Goal: Task Accomplishment & Management: Complete application form

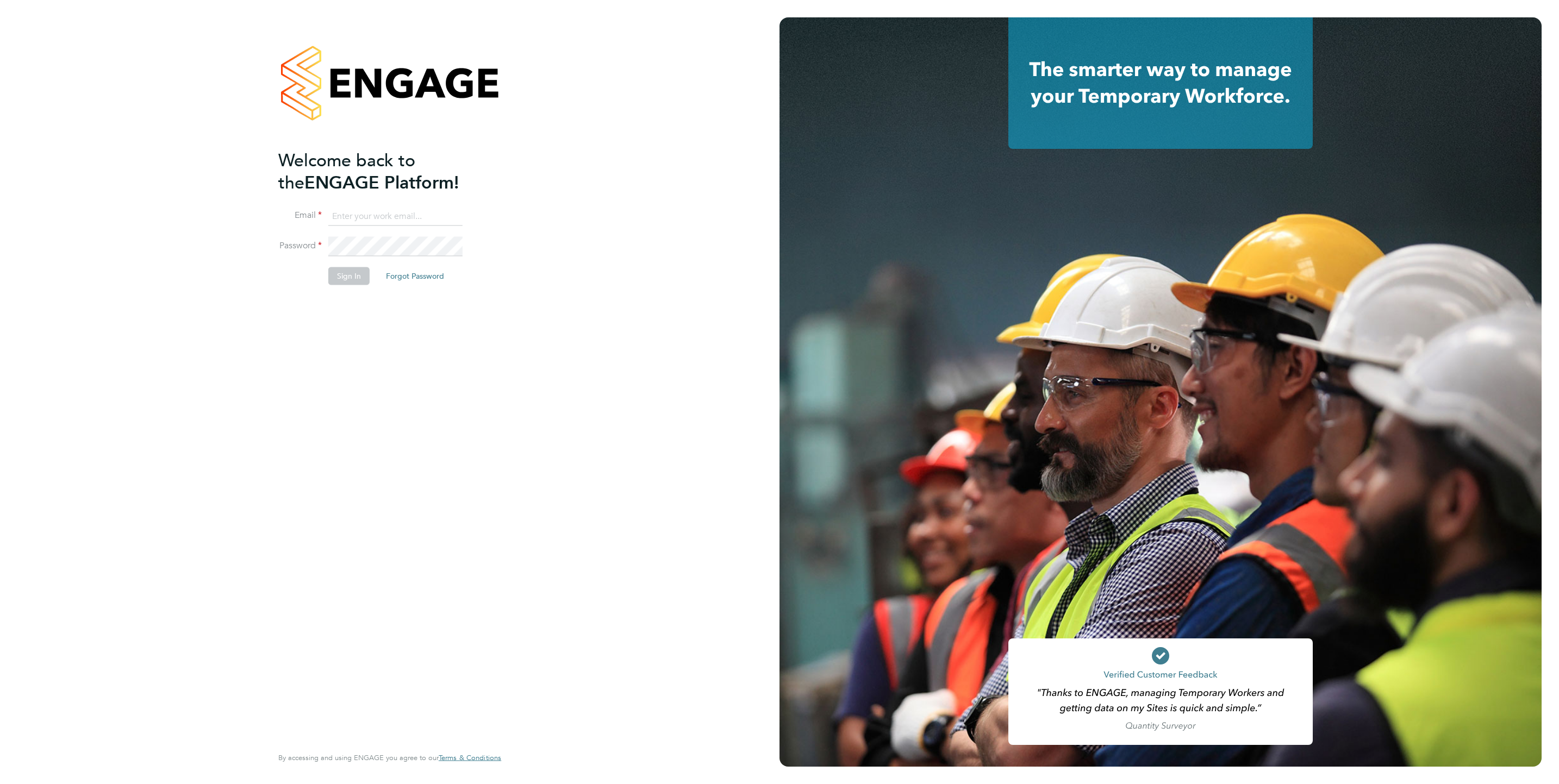
type input "[PERSON_NAME][EMAIL_ADDRESS][DOMAIN_NAME]"
click at [351, 286] on li "Sign In Forgot Password" at bounding box center [384, 282] width 212 height 28
click at [349, 279] on button "Sign In" at bounding box center [348, 276] width 41 height 17
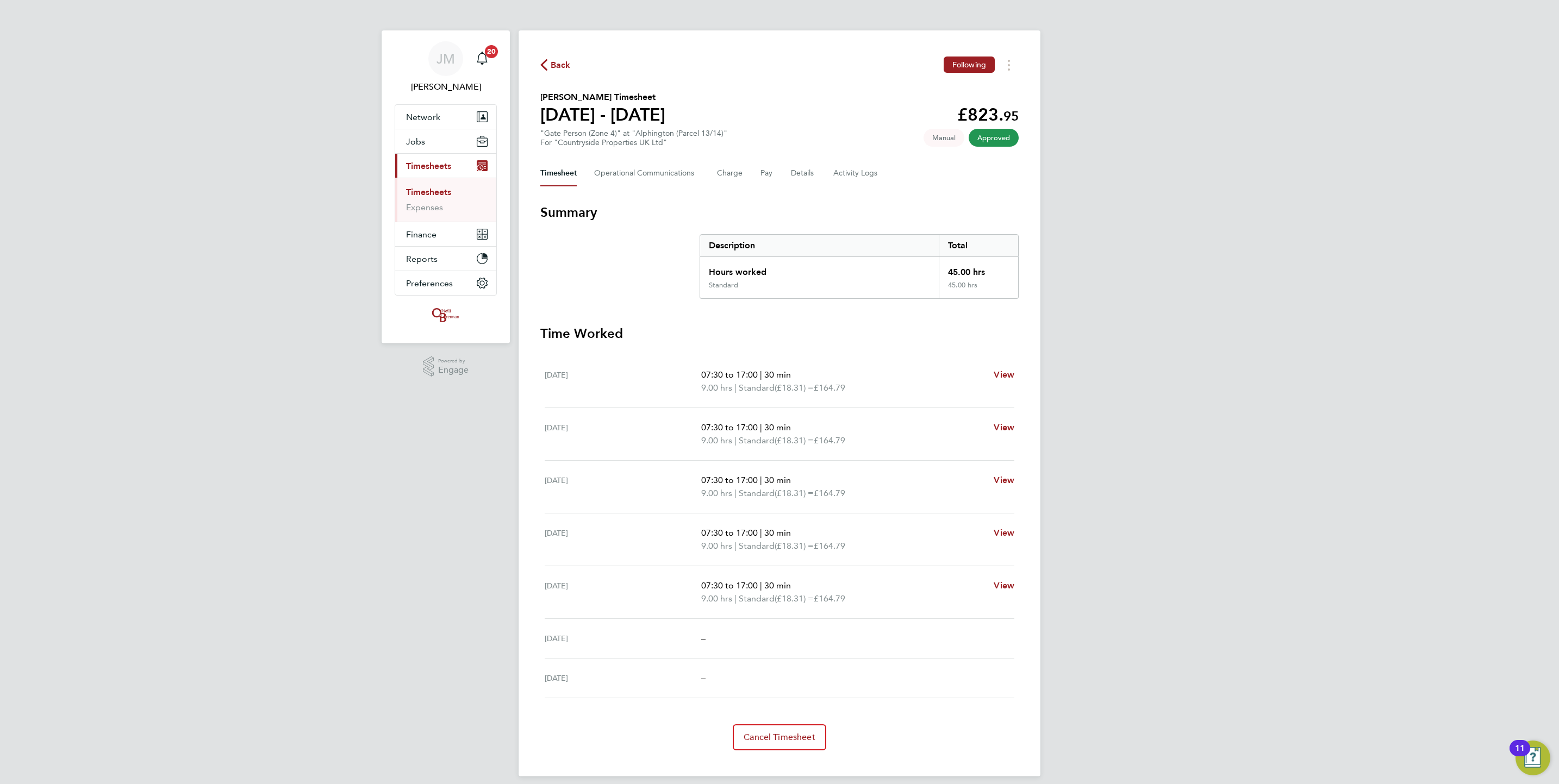
click at [410, 195] on link "Timesheets" at bounding box center [429, 192] width 45 height 10
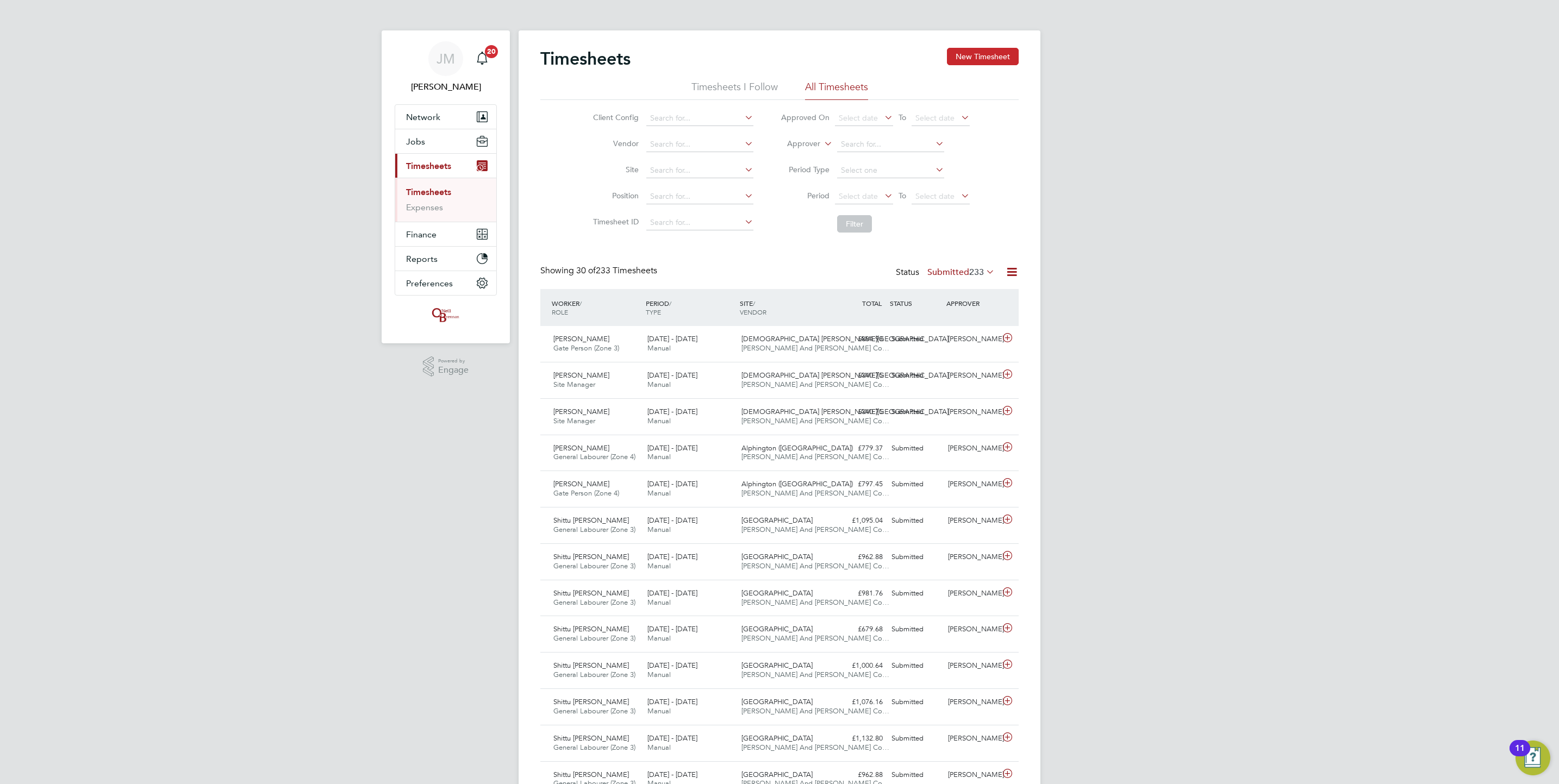
click at [979, 58] on button "New Timesheet" at bounding box center [983, 56] width 72 height 17
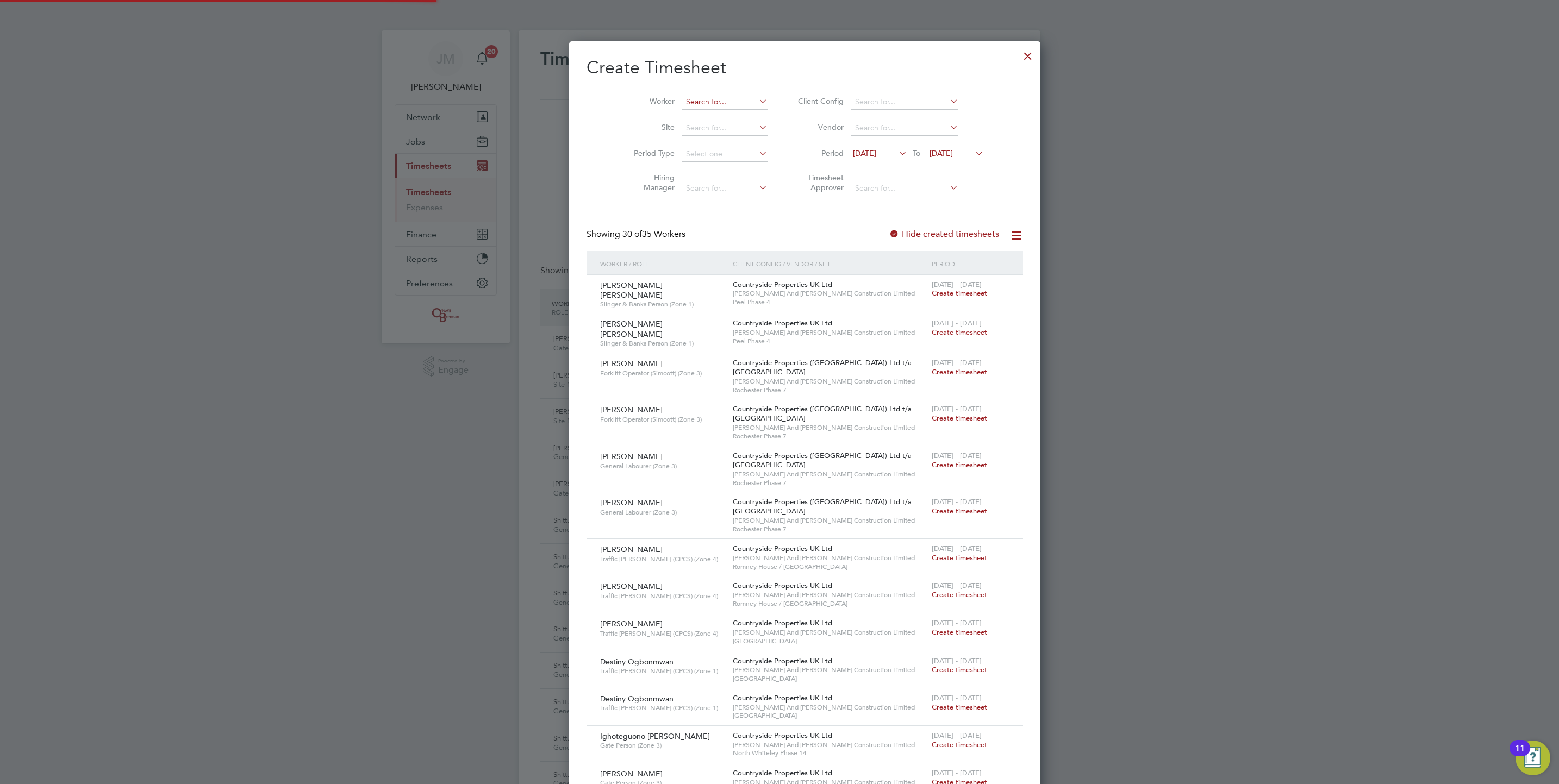
click at [682, 100] on input at bounding box center [725, 102] width 85 height 15
click at [732, 118] on li "[PERSON_NAME] lson" at bounding box center [705, 118] width 98 height 15
type input "[PERSON_NAME]"
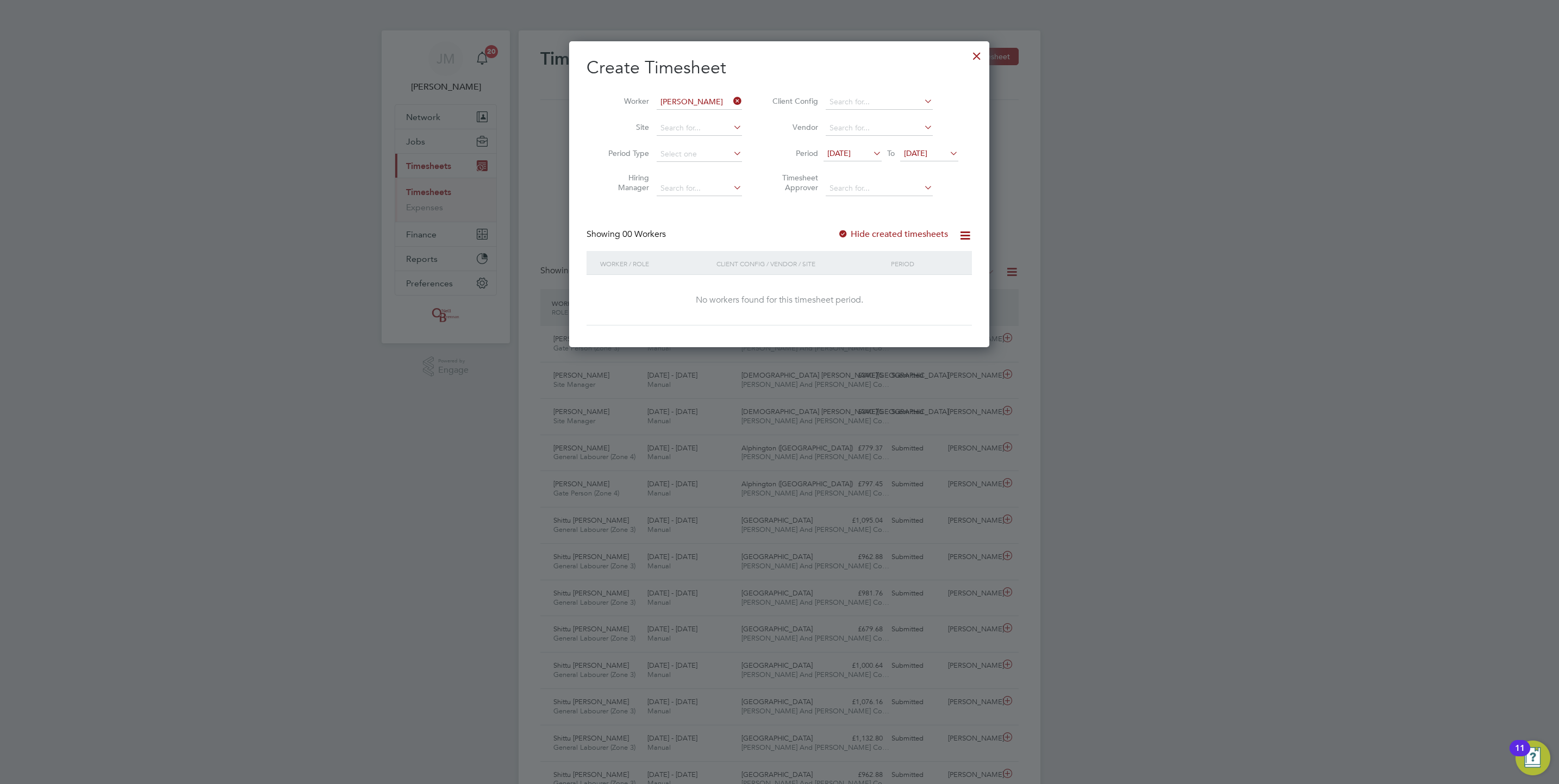
click at [892, 237] on label "Hide created timesheets" at bounding box center [892, 234] width 110 height 11
click at [915, 157] on span "[DATE]" at bounding box center [915, 153] width 23 height 10
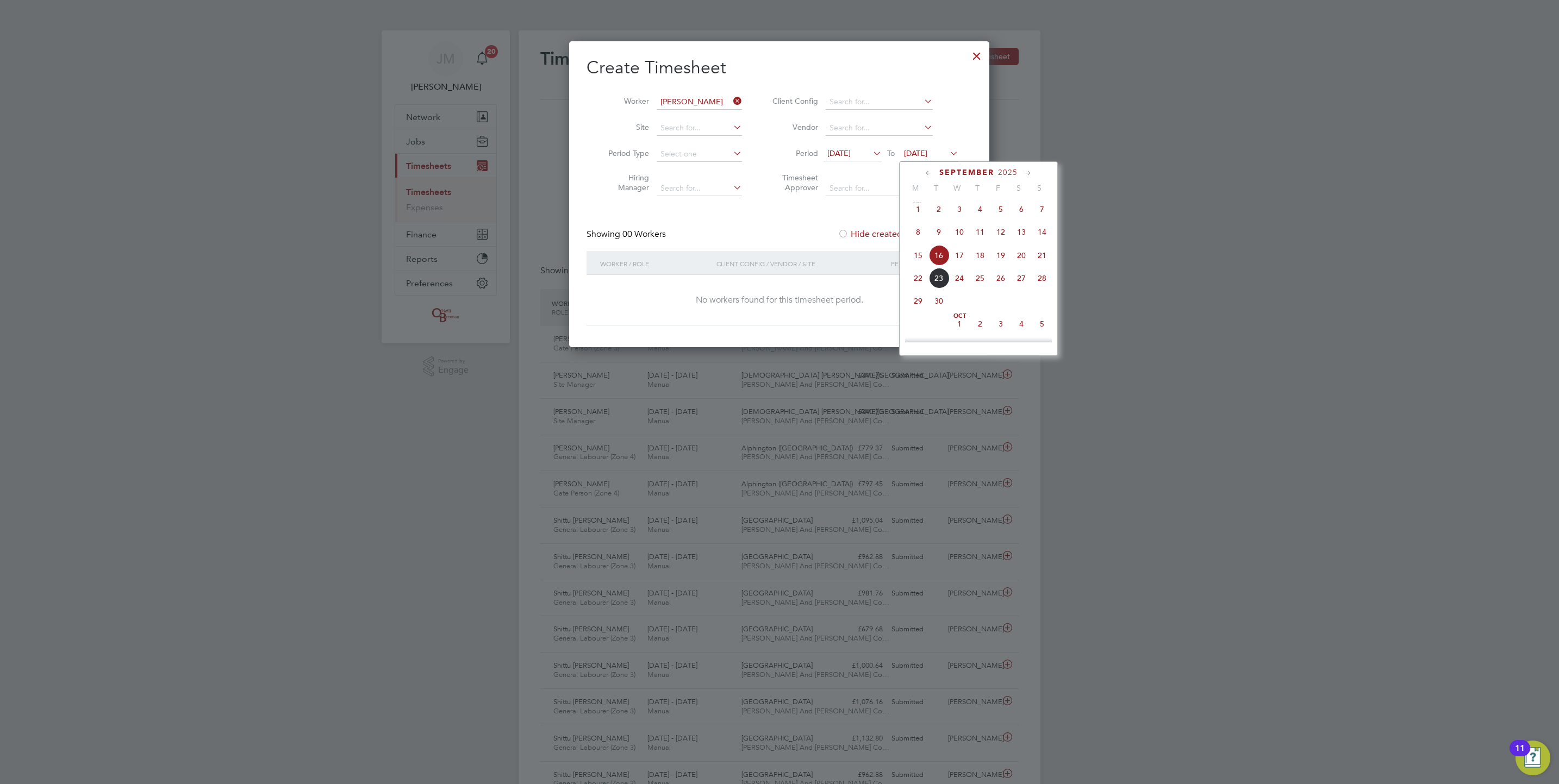
click at [1046, 277] on span "28" at bounding box center [1042, 279] width 21 height 21
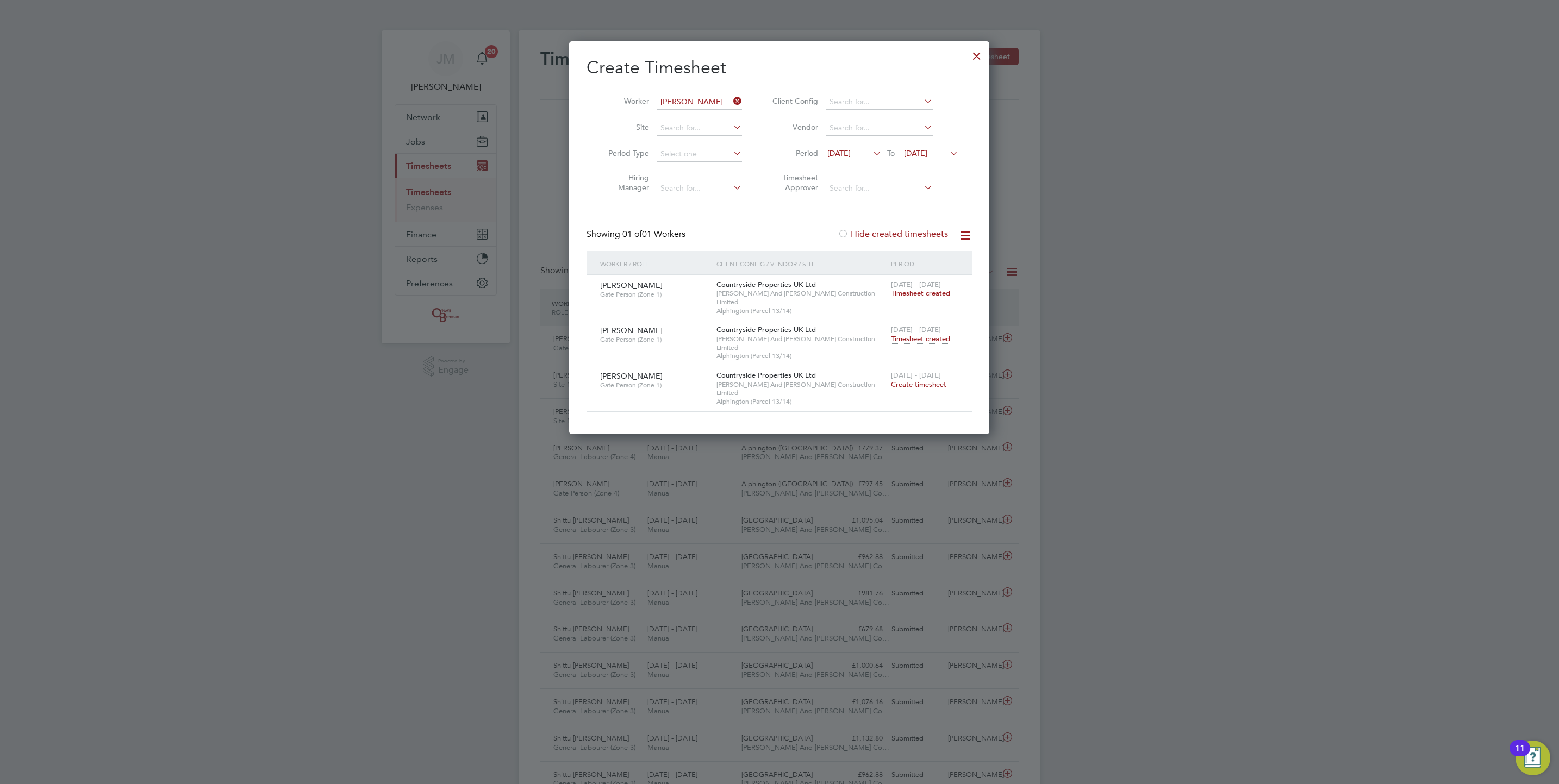
click at [933, 334] on span "Timesheet created" at bounding box center [920, 338] width 59 height 10
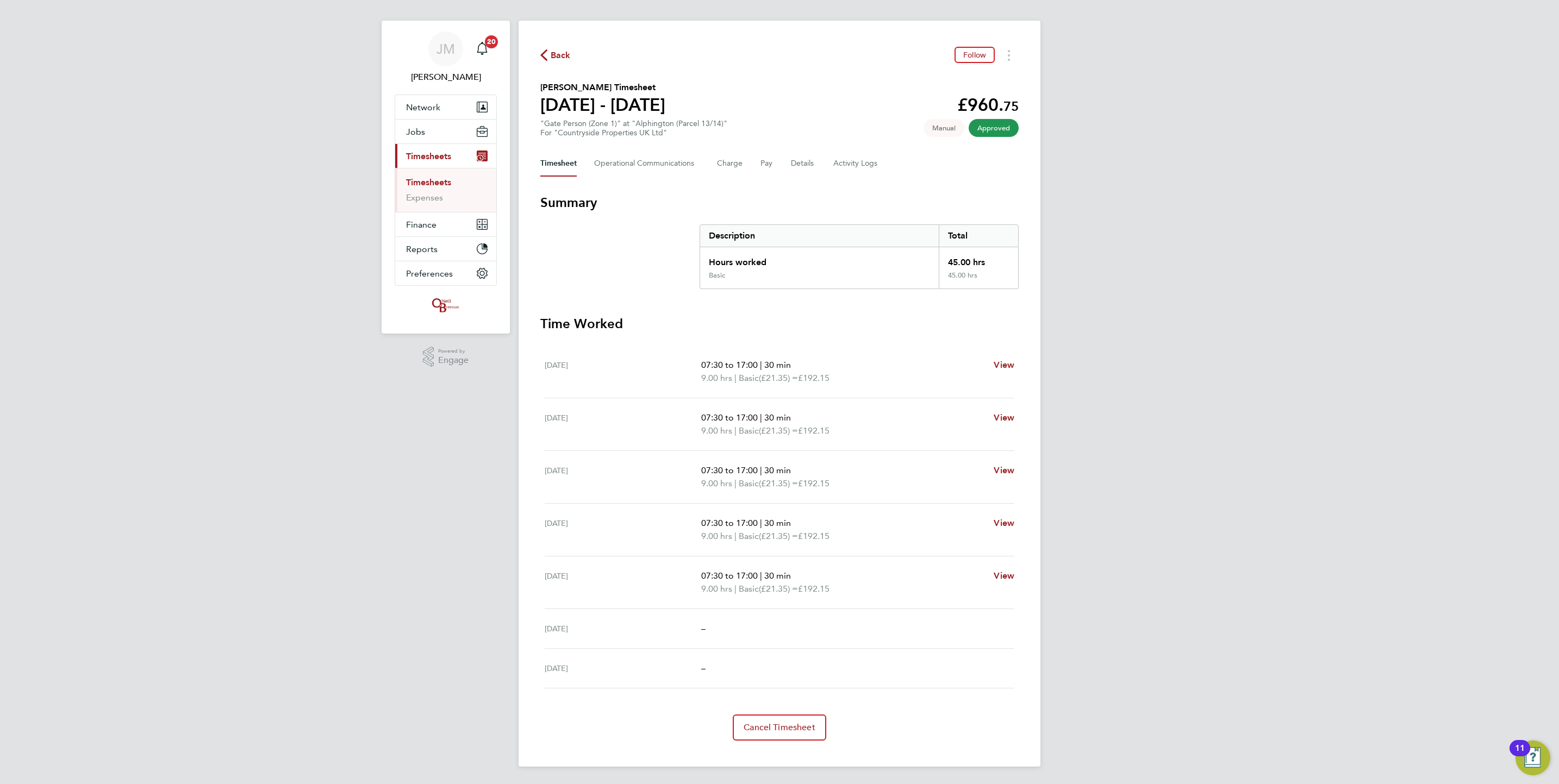
drag, startPoint x: 556, startPoint y: 48, endPoint x: 644, endPoint y: 111, distance: 108.2
click at [556, 49] on span "Back" at bounding box center [560, 55] width 20 height 13
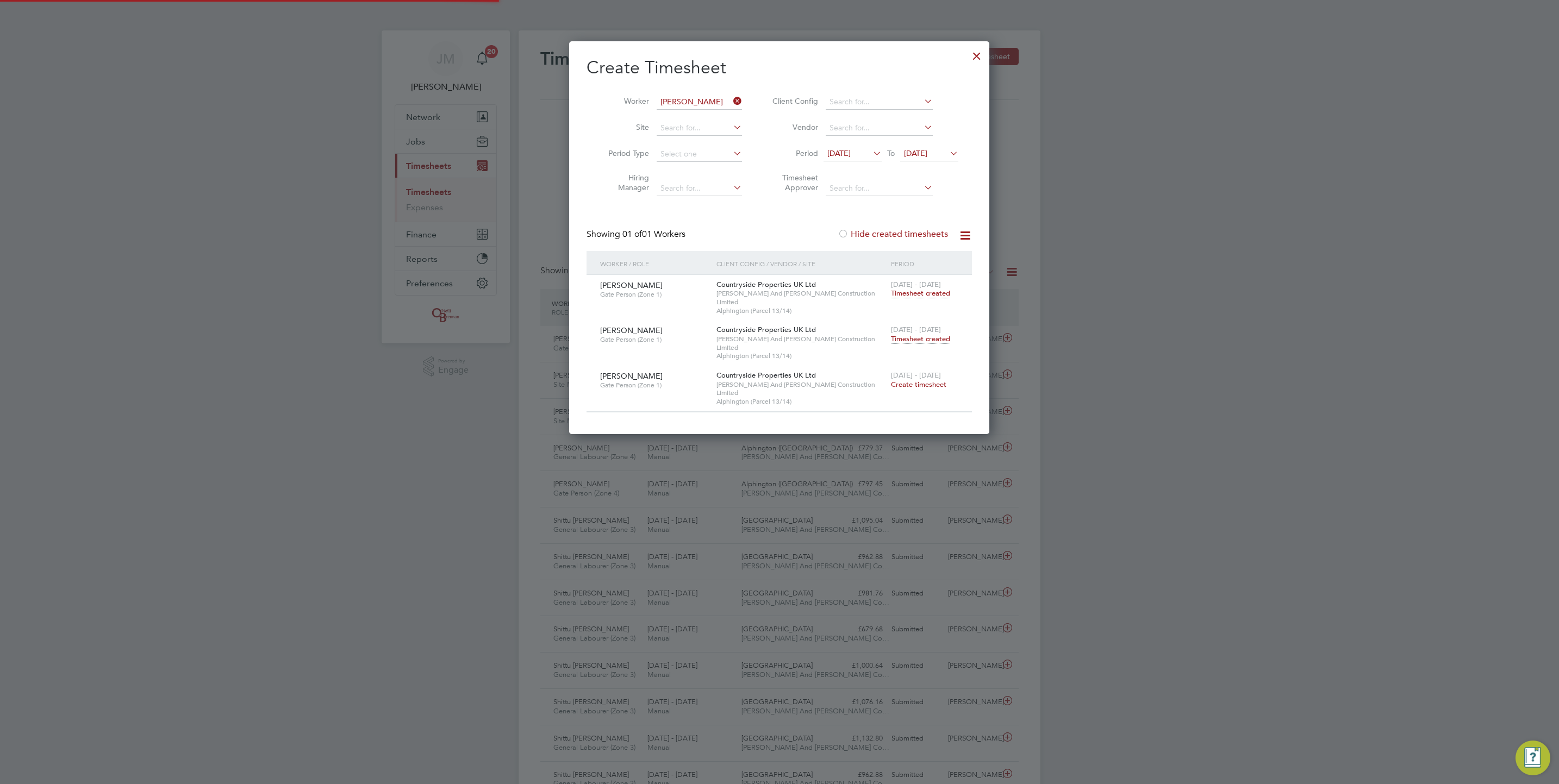
scroll to position [5, 5]
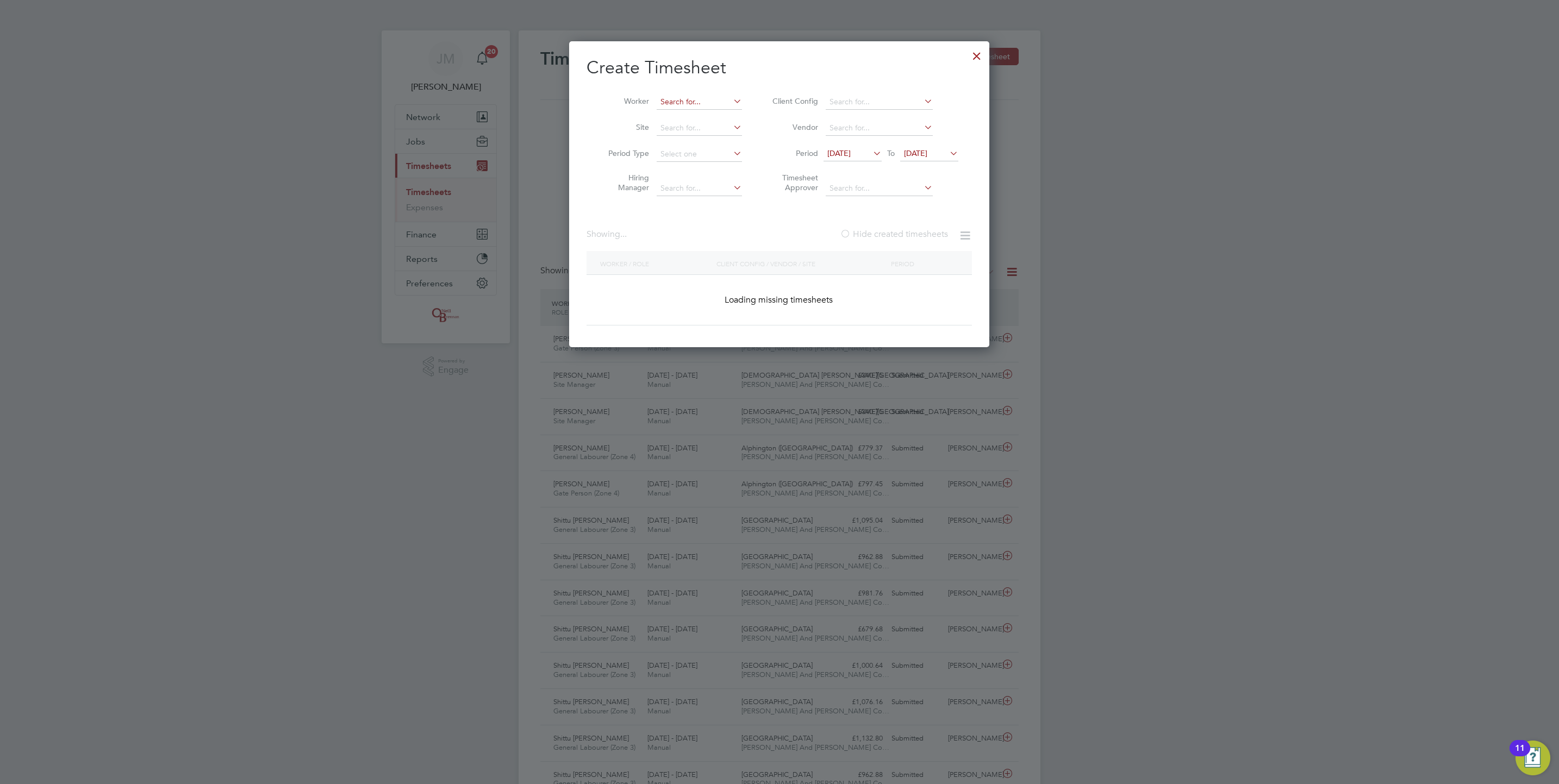
click at [718, 101] on input at bounding box center [699, 102] width 85 height 15
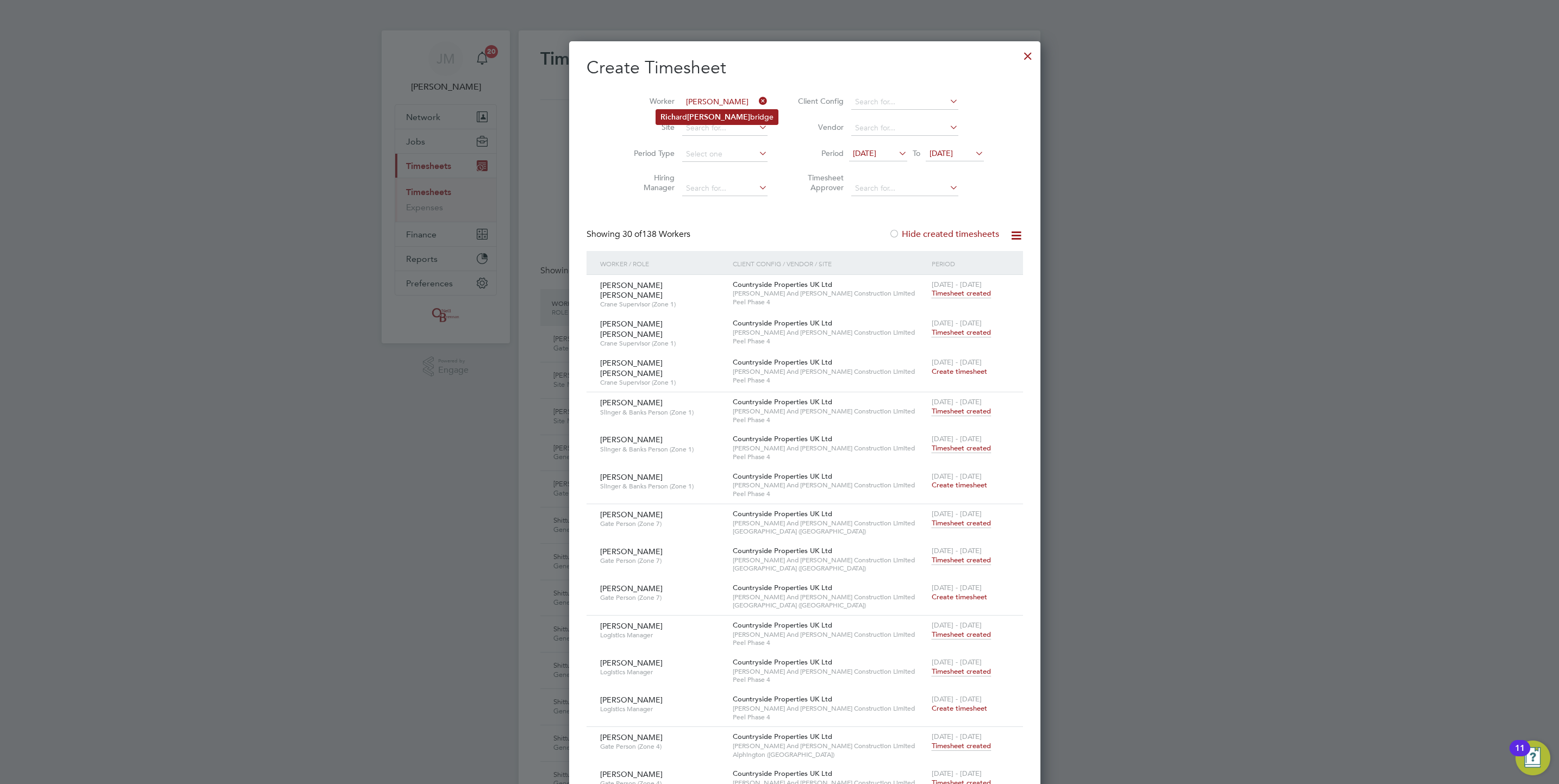
click at [702, 116] on b "[PERSON_NAME]" at bounding box center [718, 117] width 63 height 9
type input "[PERSON_NAME]"
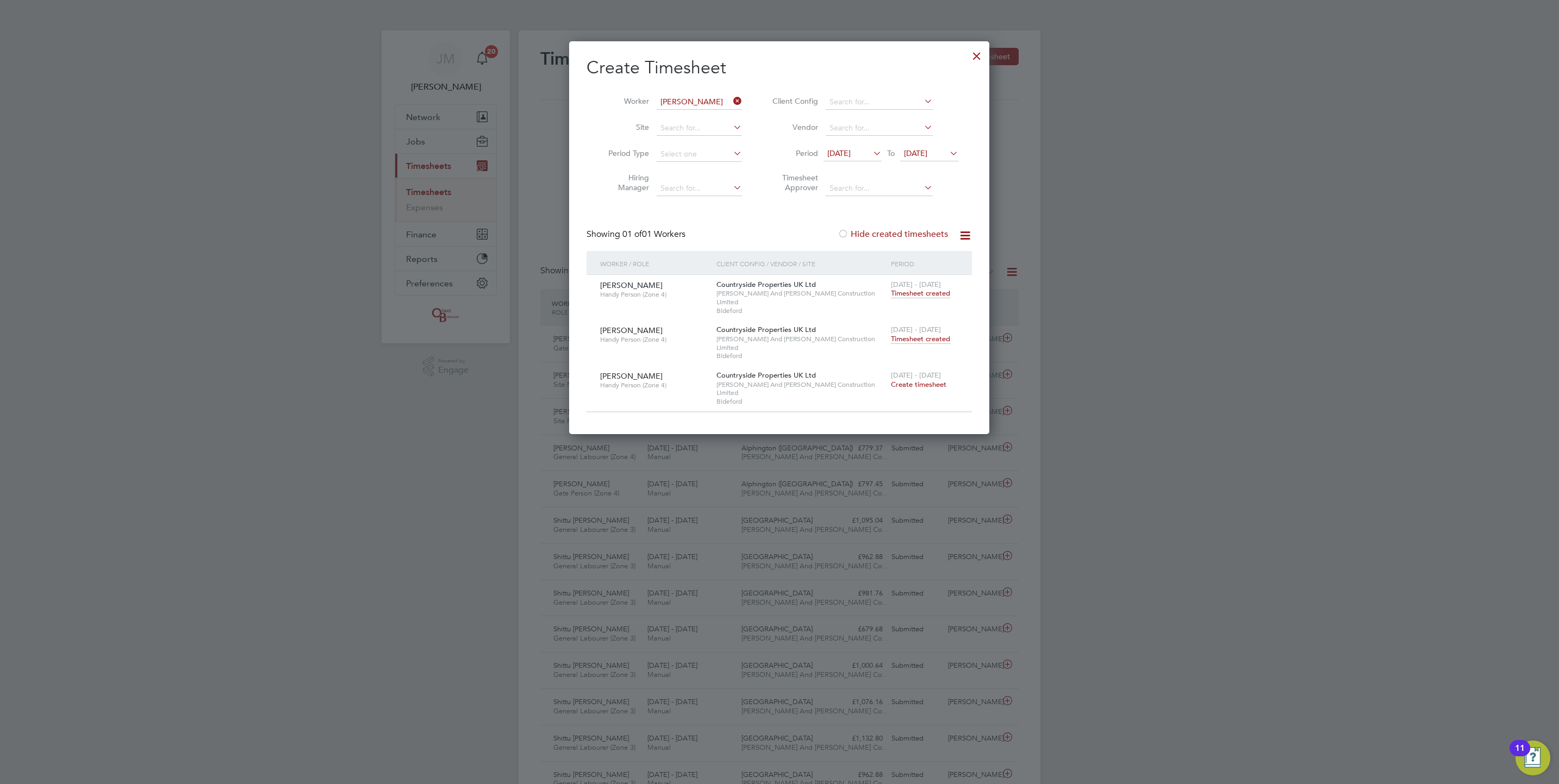
click at [927, 334] on span "Timesheet created" at bounding box center [920, 338] width 59 height 10
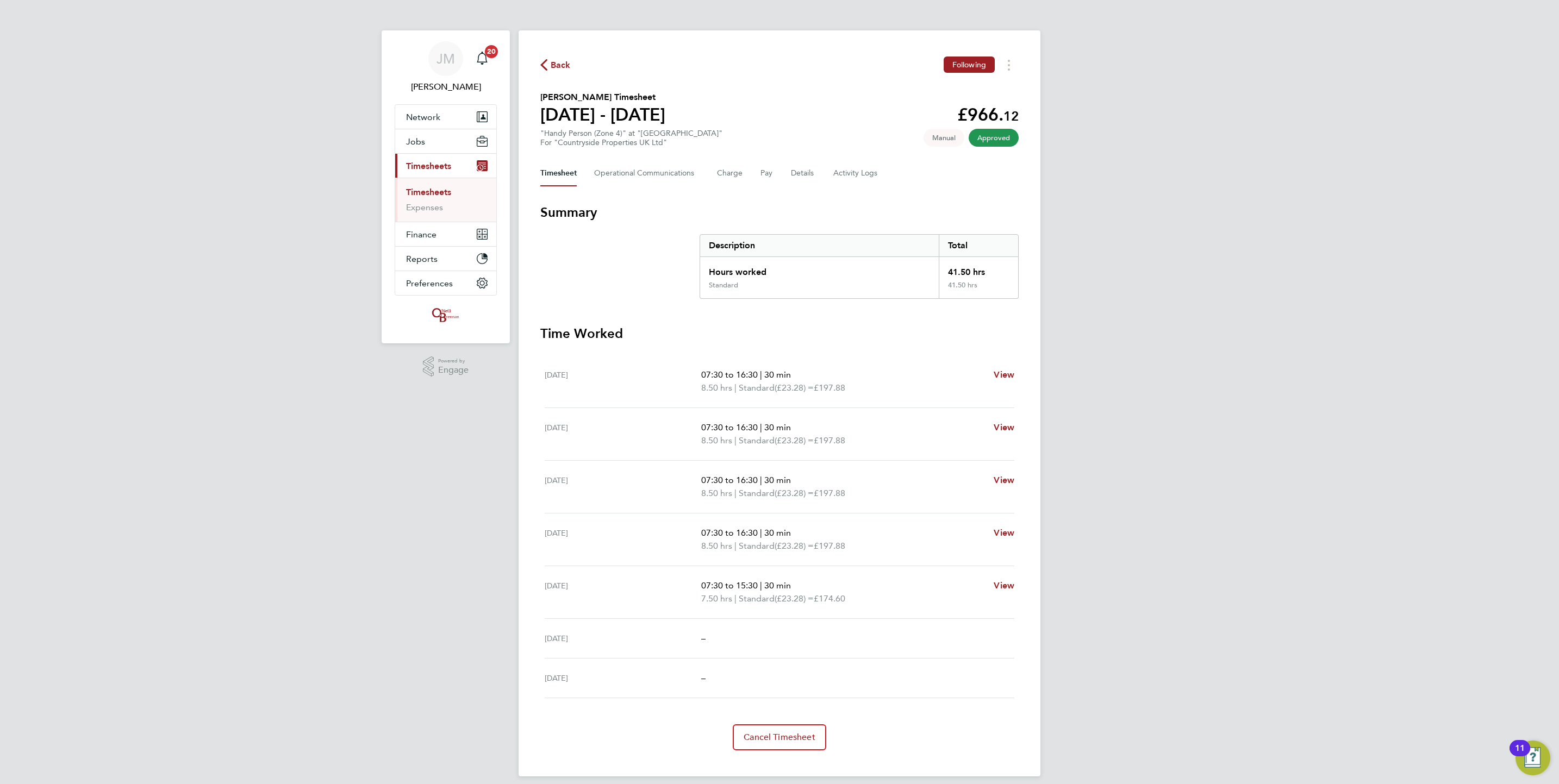
click at [437, 194] on link "Timesheets" at bounding box center [429, 192] width 45 height 10
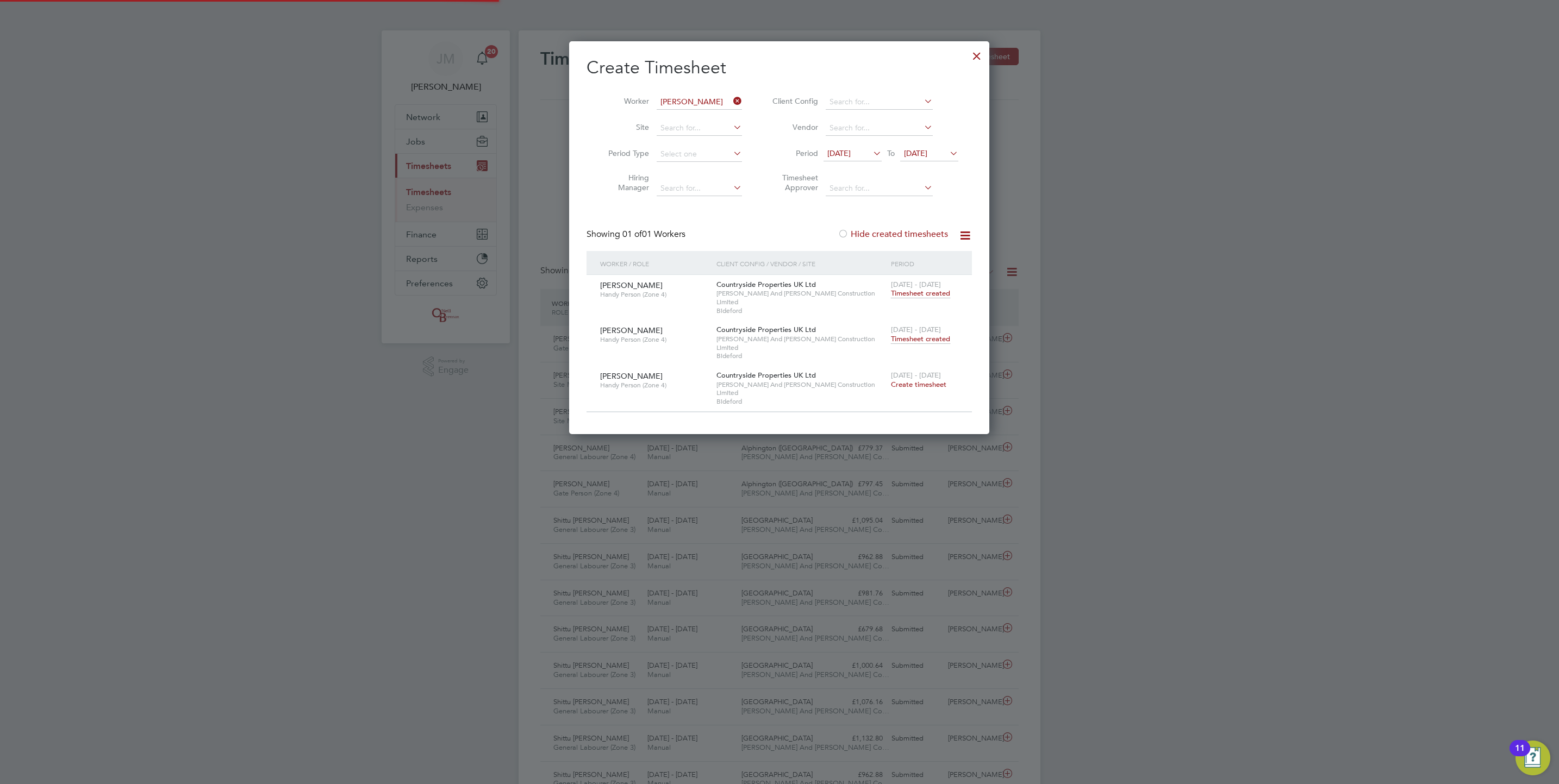
scroll to position [28, 94]
click at [731, 98] on icon at bounding box center [731, 101] width 0 height 15
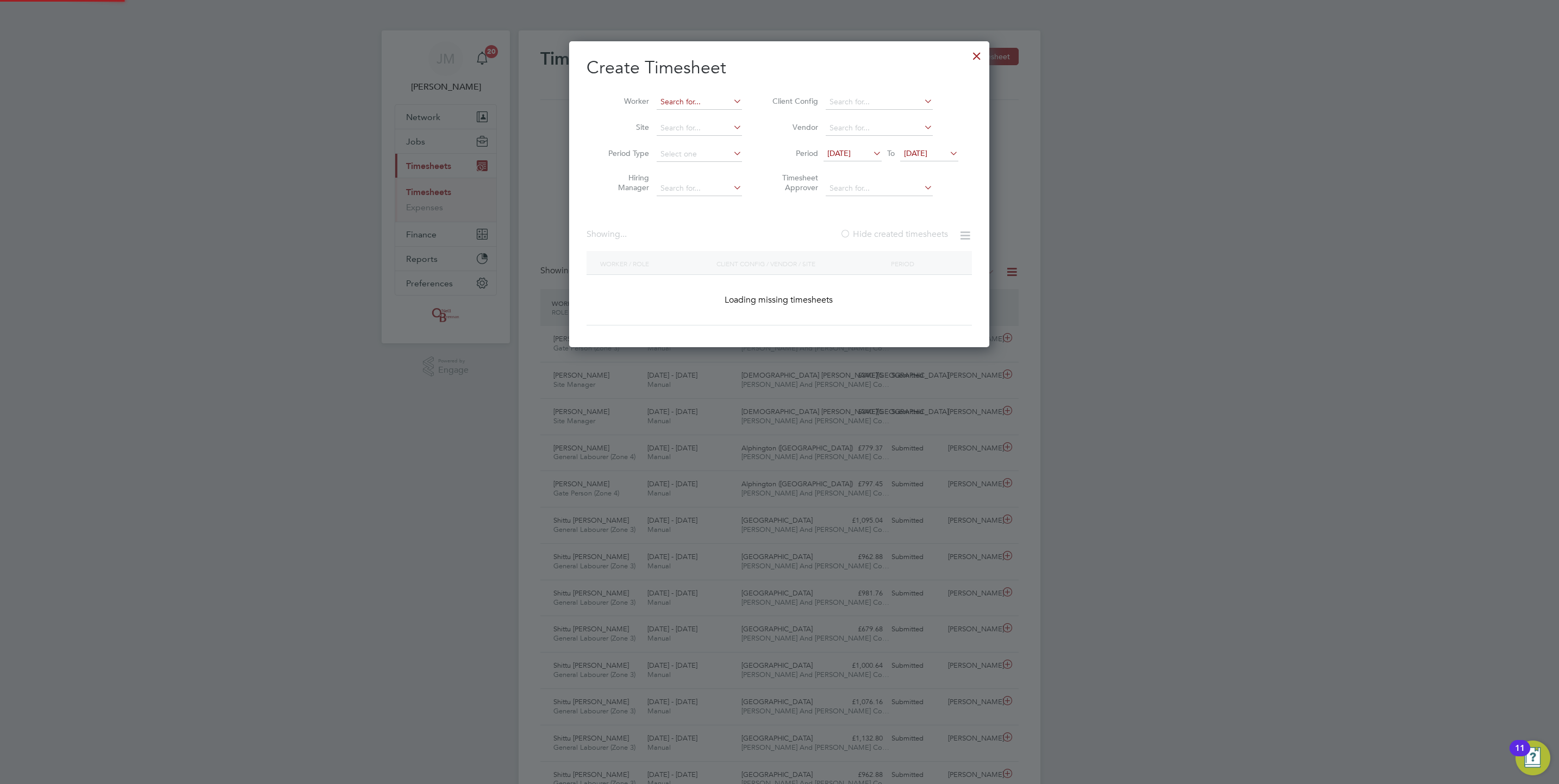
click at [718, 104] on input at bounding box center [699, 102] width 85 height 15
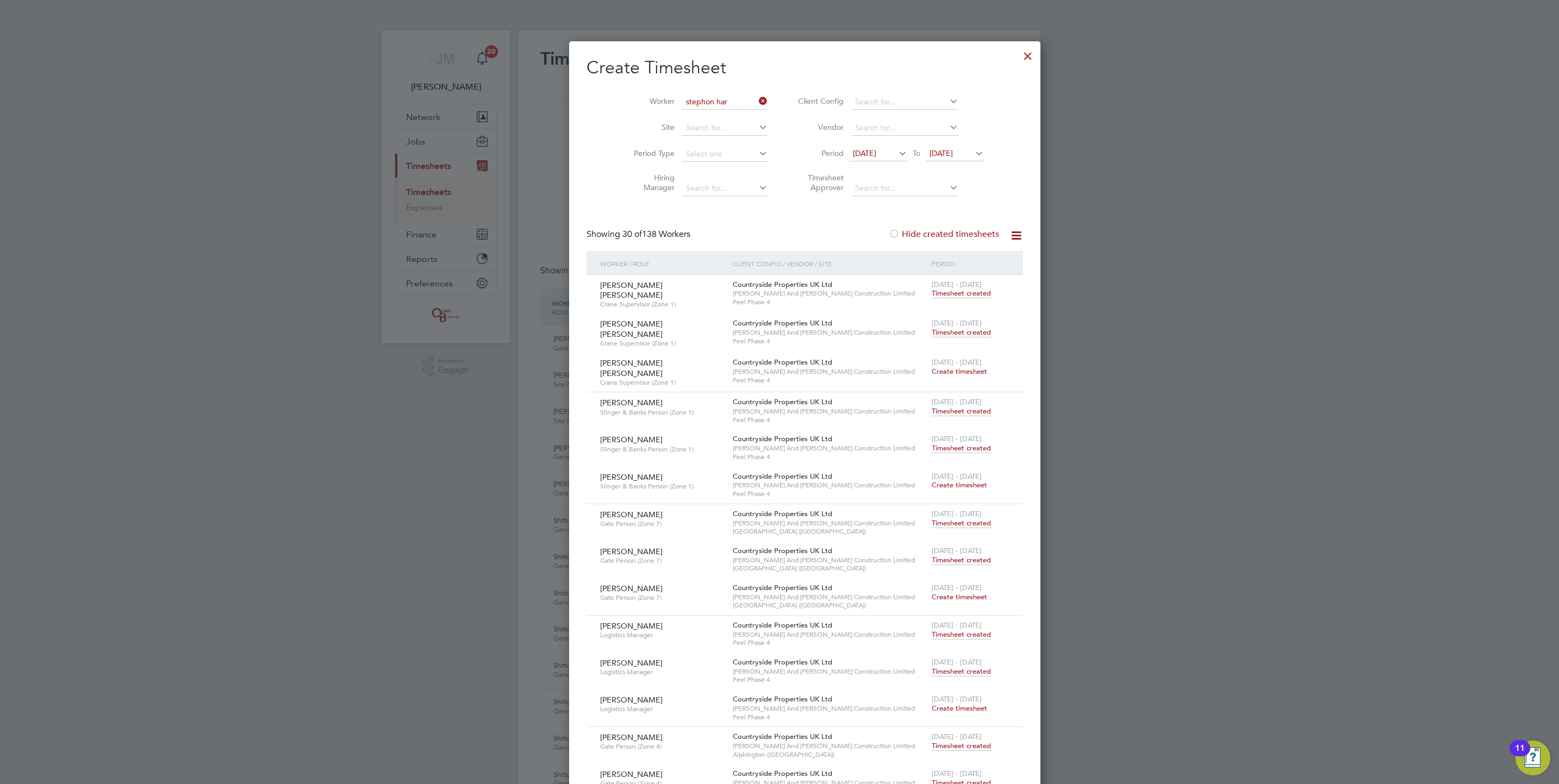
click at [721, 118] on li "[PERSON_NAME] ris" at bounding box center [699, 118] width 86 height 15
type input "[PERSON_NAME]"
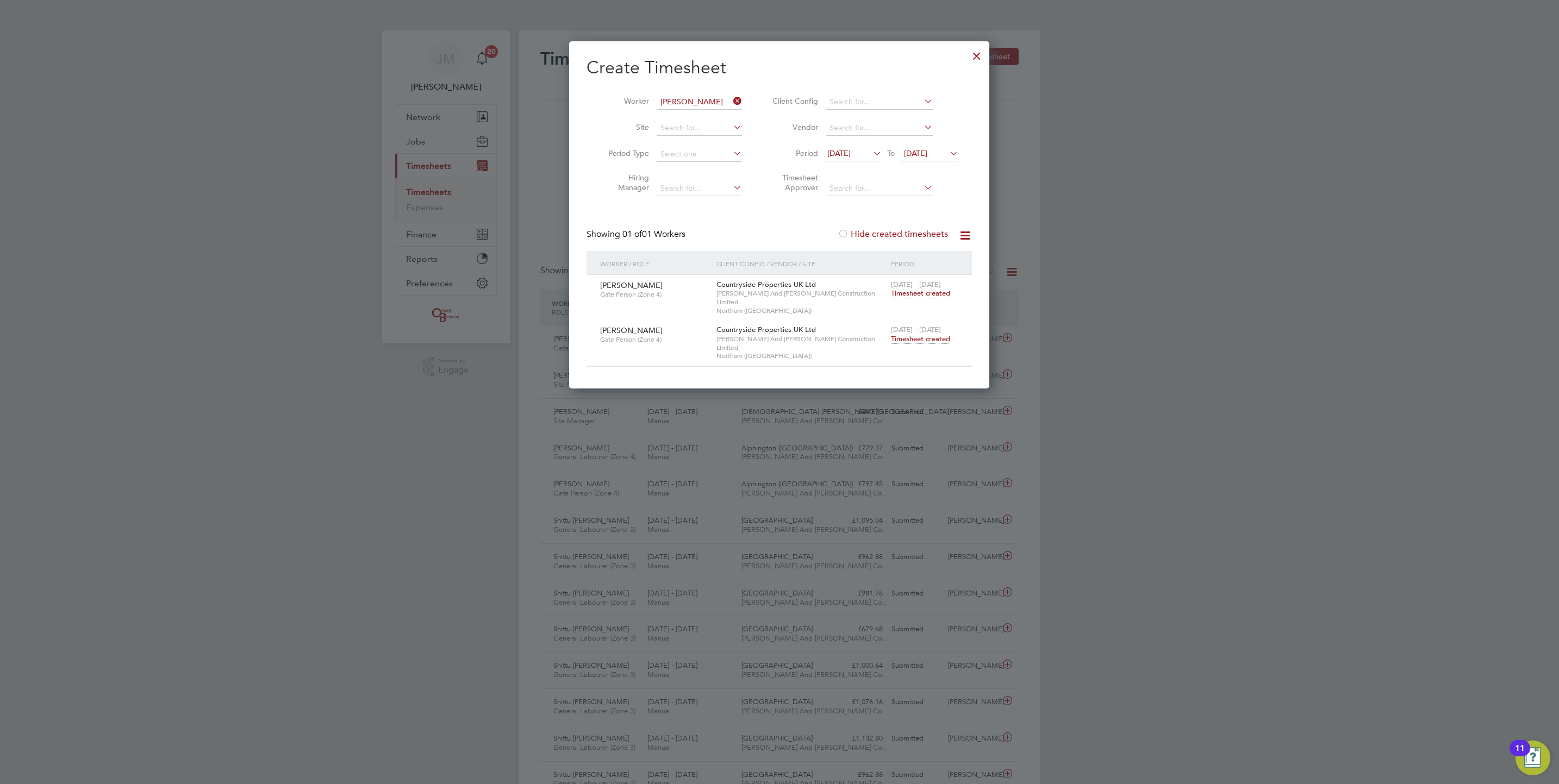
click at [939, 334] on span "Timesheet created" at bounding box center [920, 338] width 59 height 10
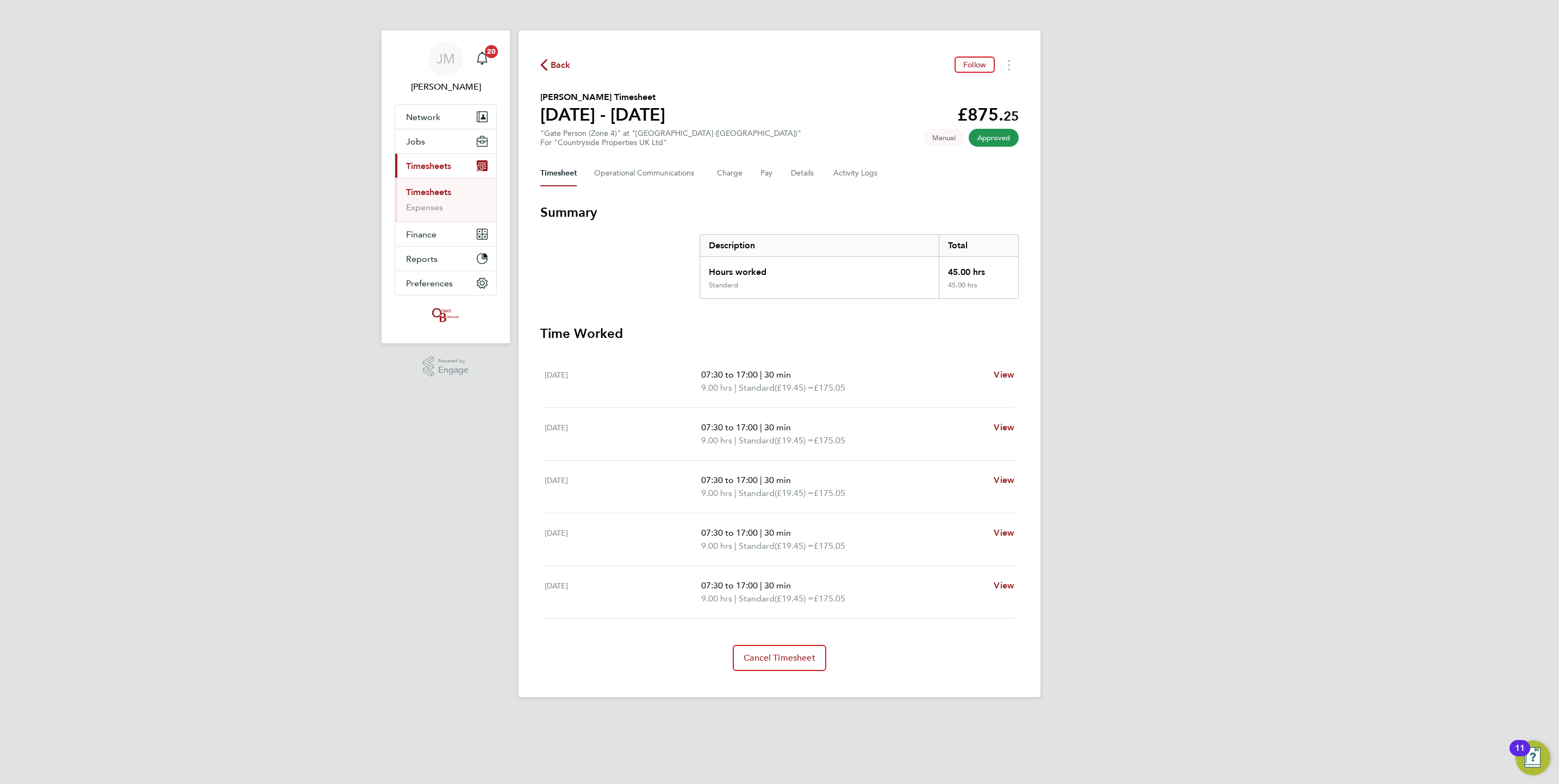
click at [555, 67] on span "Back" at bounding box center [560, 64] width 20 height 13
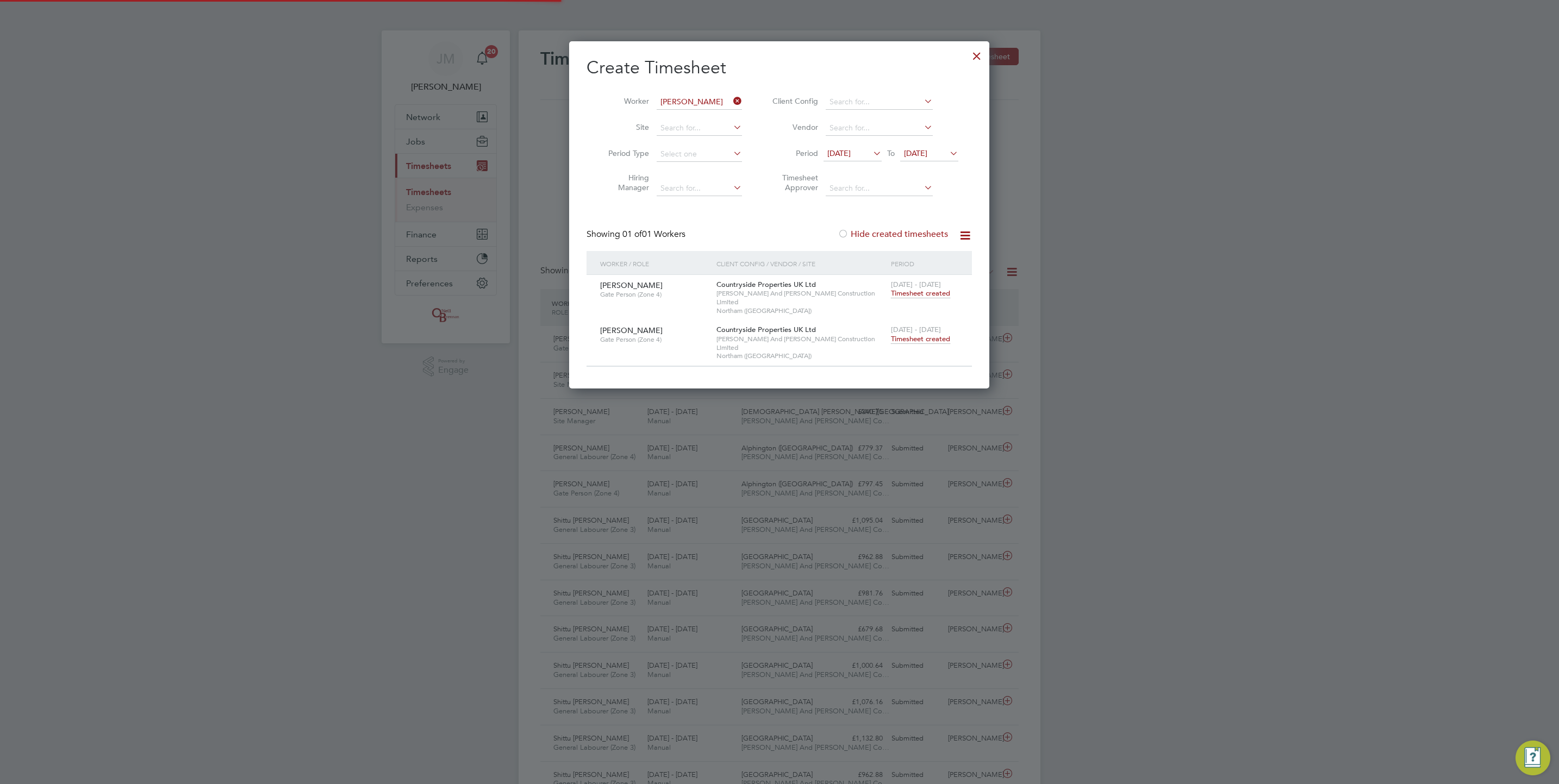
scroll to position [28, 94]
click at [708, 94] on input at bounding box center [699, 102] width 85 height 15
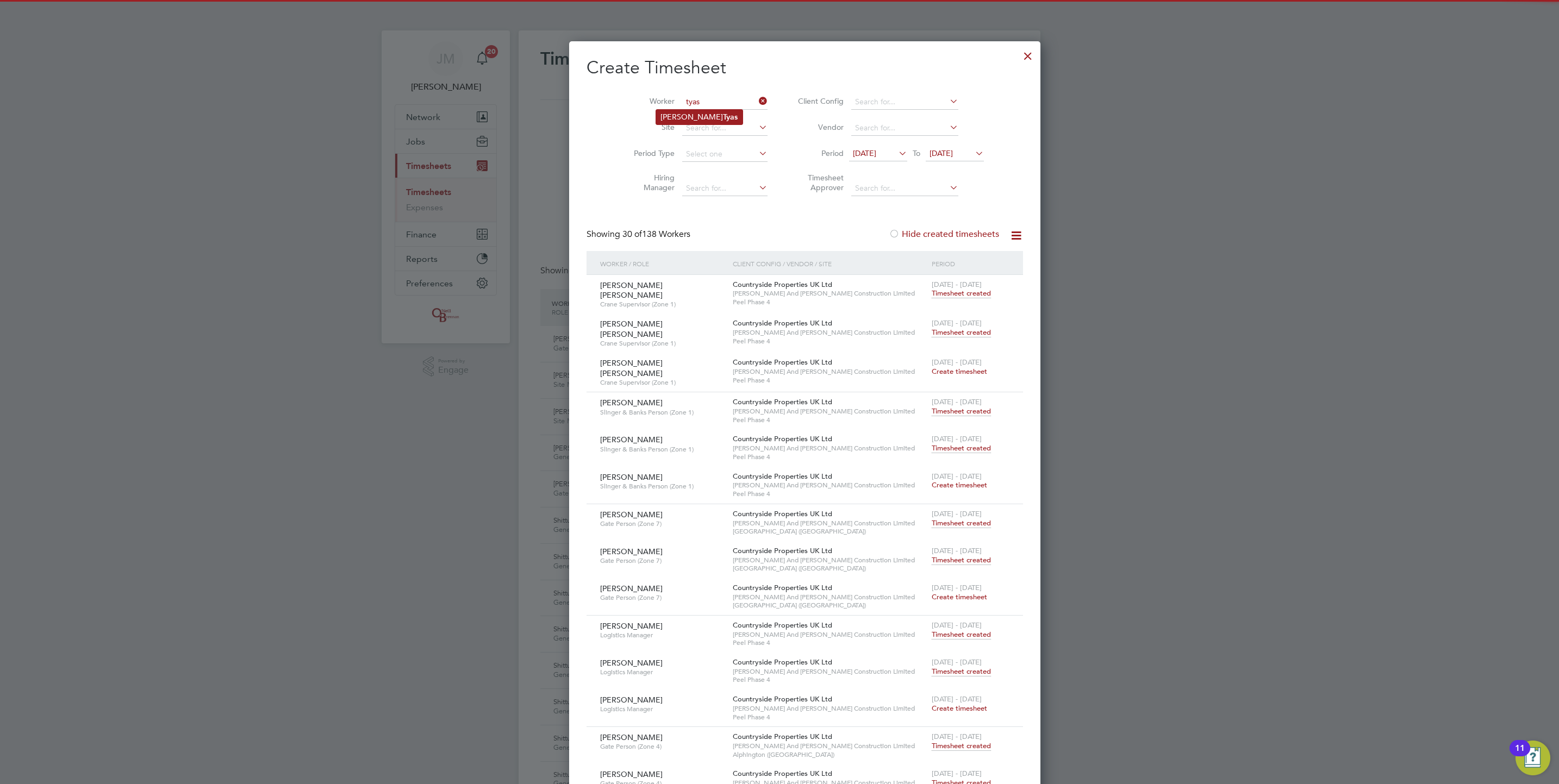
click at [723, 112] on b "Tyas" at bounding box center [730, 117] width 15 height 9
type input "[PERSON_NAME]"
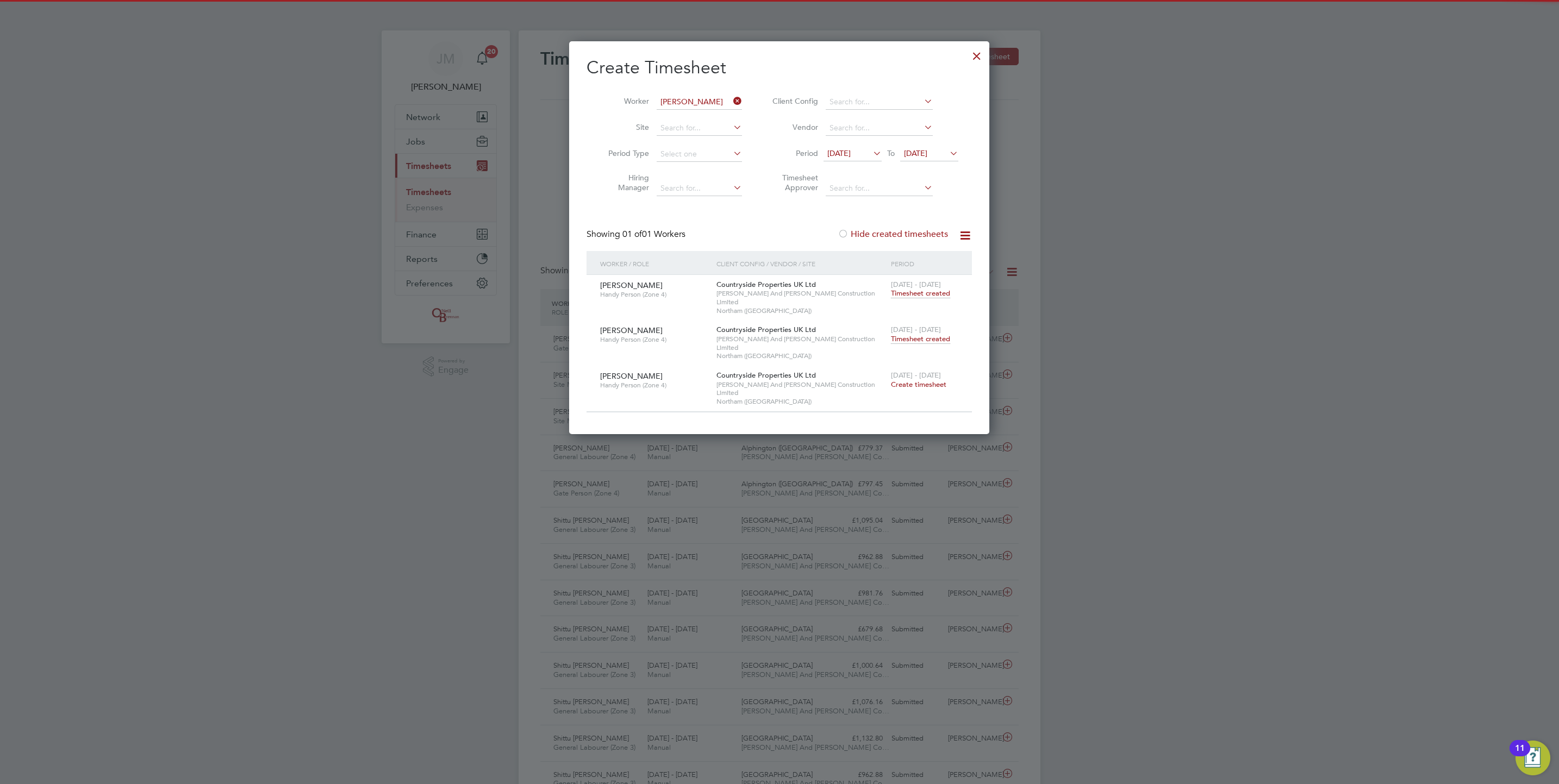
click at [928, 334] on span "Timesheet created" at bounding box center [920, 338] width 59 height 10
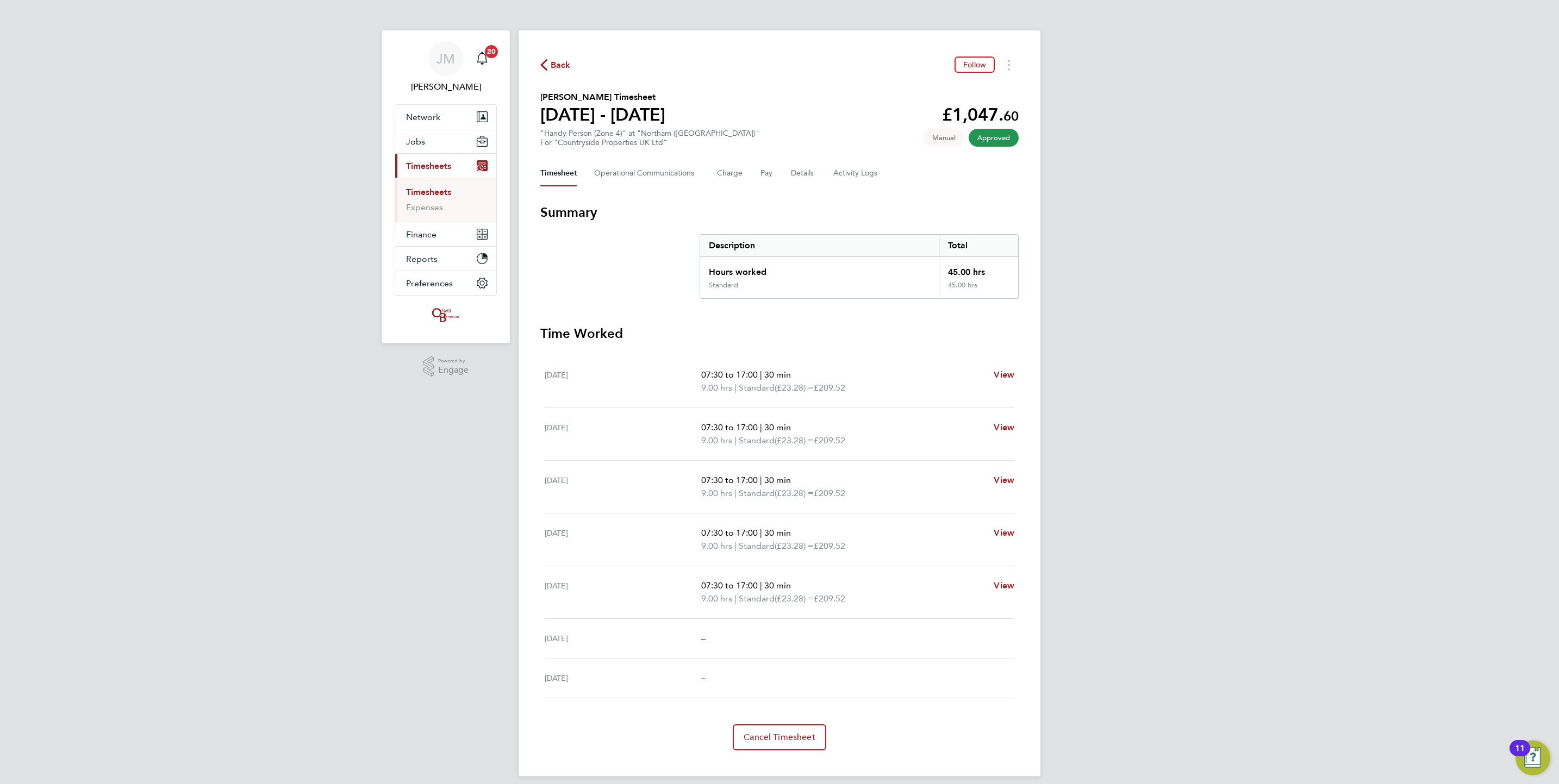
click at [563, 61] on span "Back" at bounding box center [560, 64] width 20 height 13
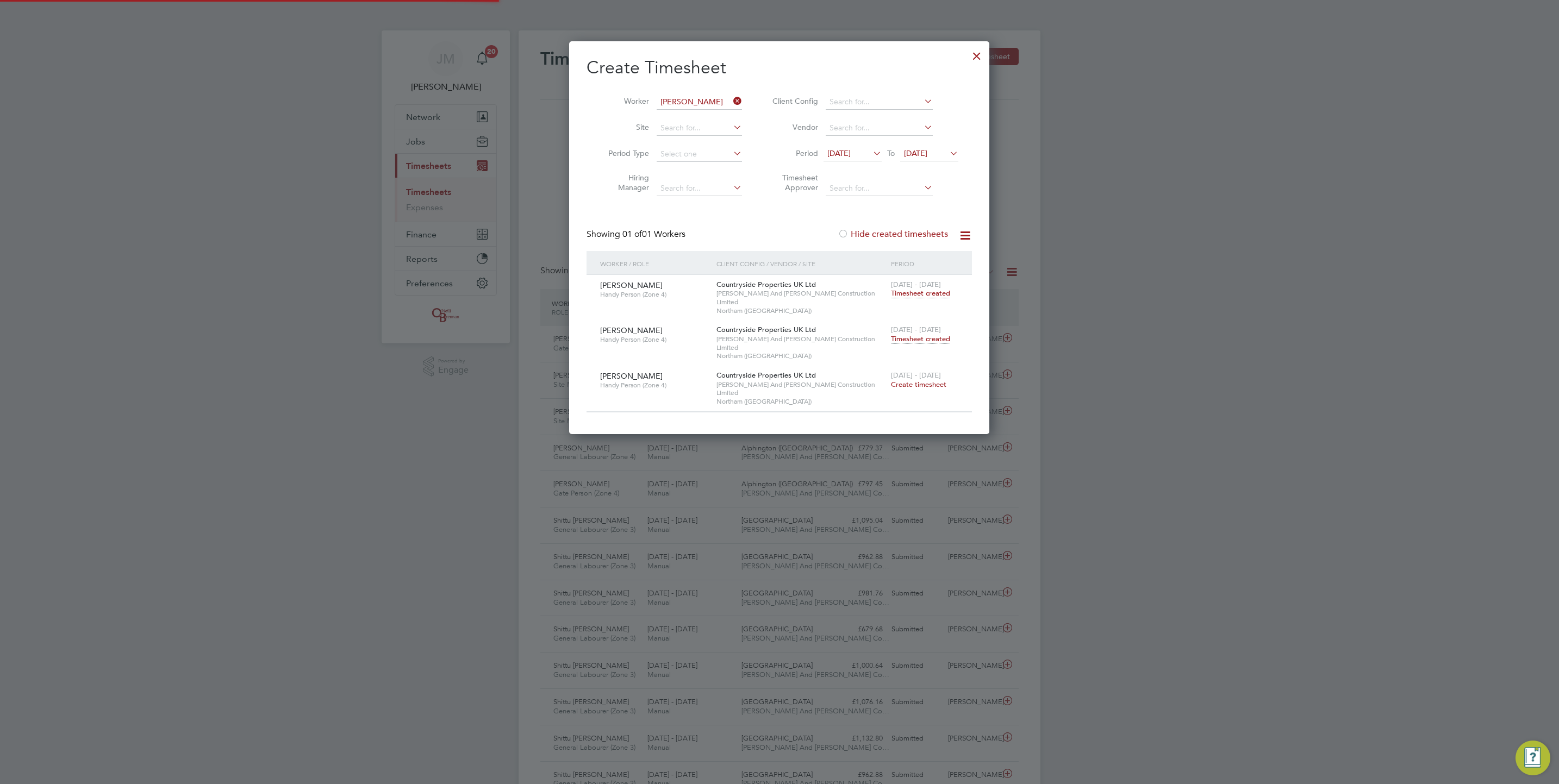
scroll to position [28, 94]
click at [731, 98] on icon at bounding box center [731, 101] width 0 height 15
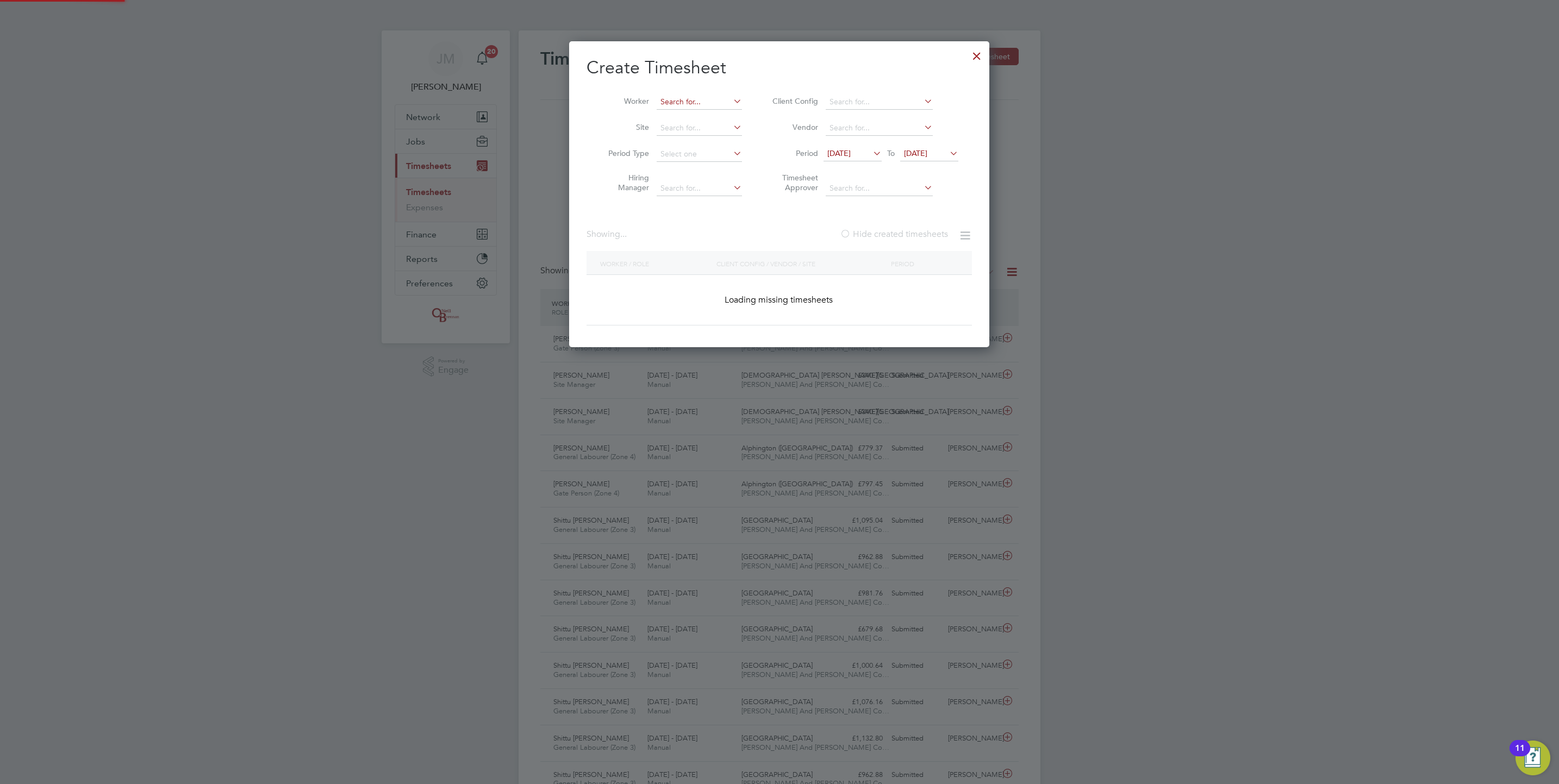
click at [694, 100] on input at bounding box center [699, 102] width 85 height 15
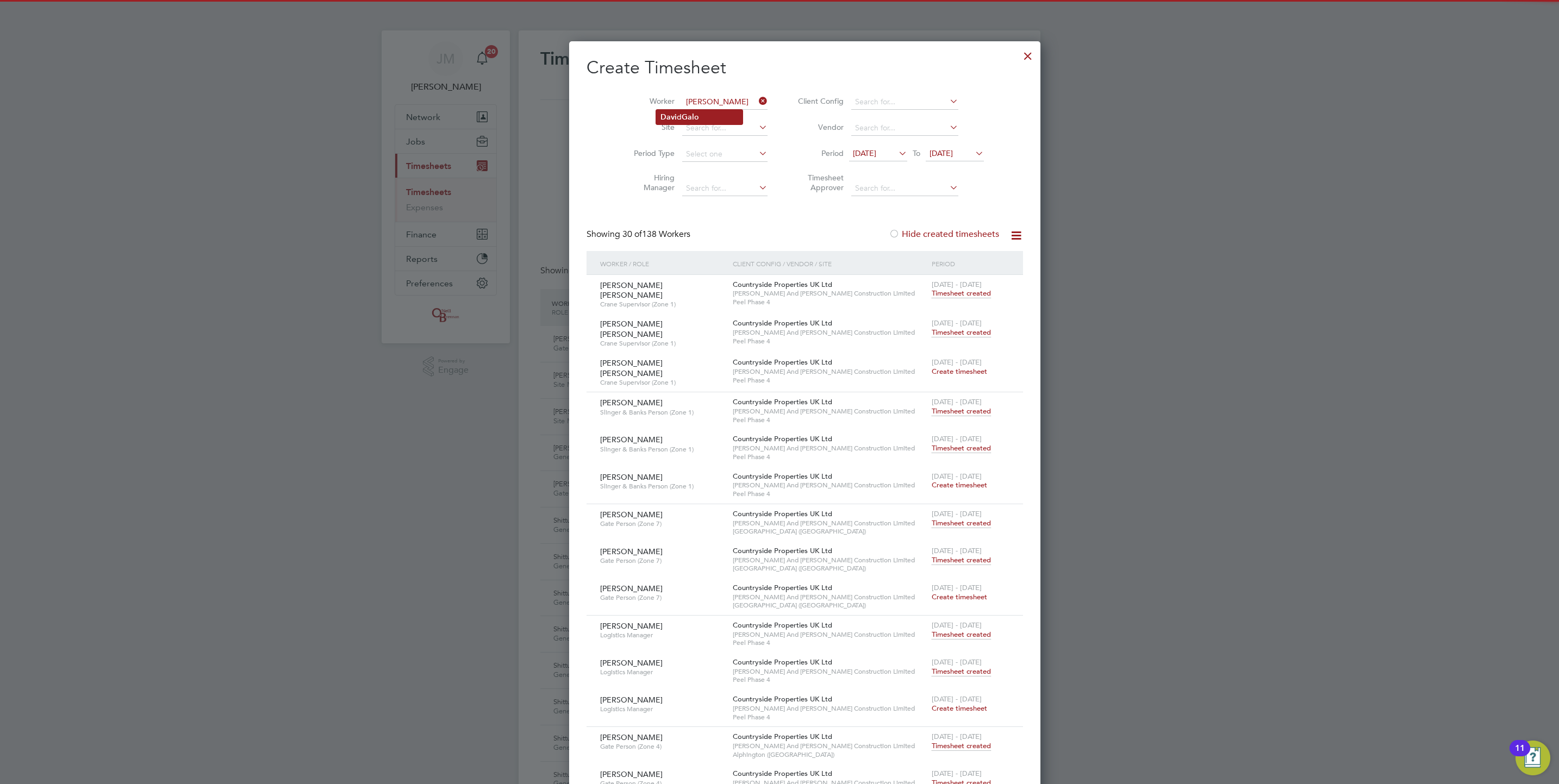
click at [673, 116] on b "Davi" at bounding box center [669, 117] width 16 height 9
type input "[PERSON_NAME]"
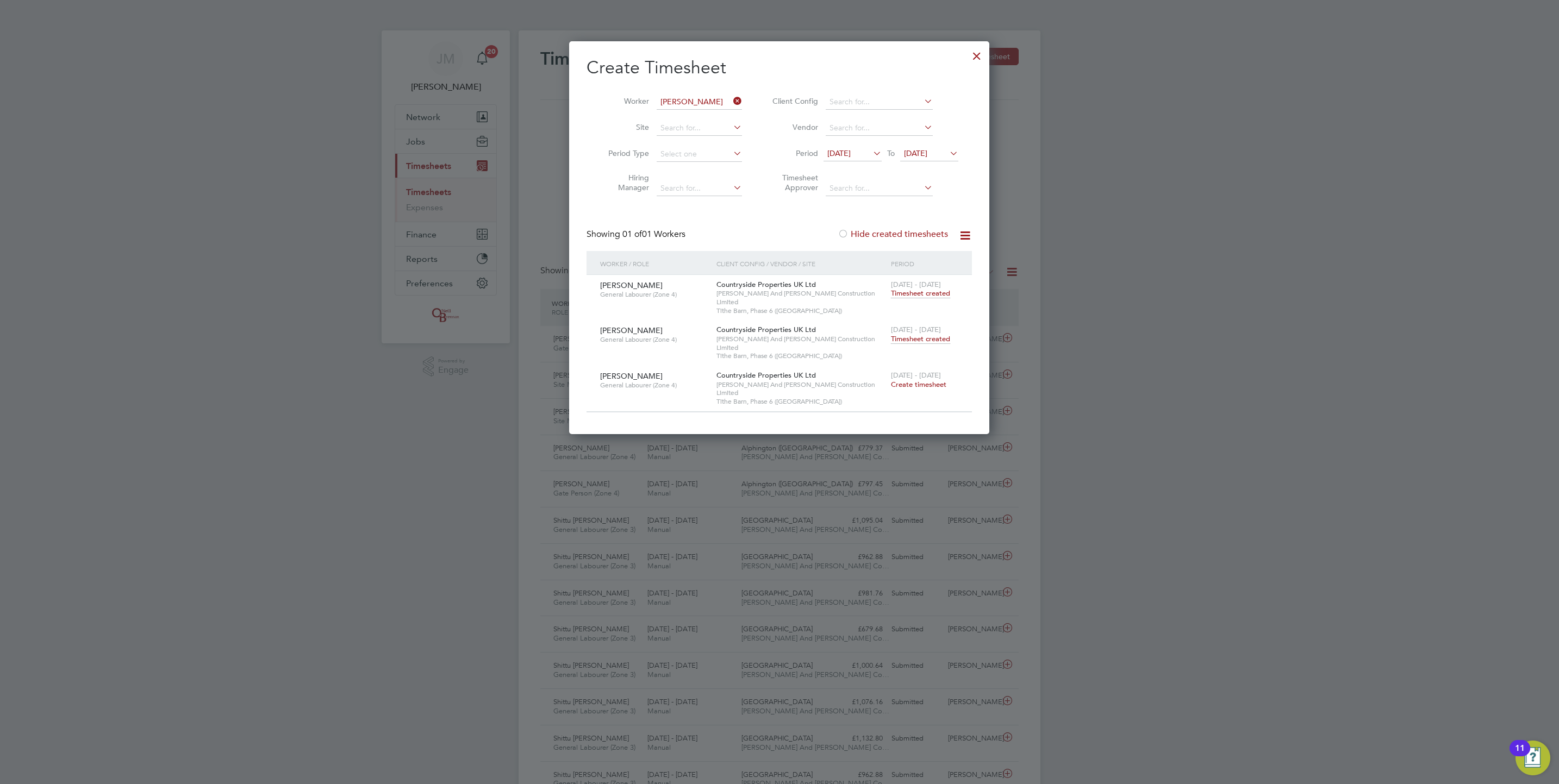
click at [935, 334] on span "Timesheet created" at bounding box center [920, 338] width 59 height 10
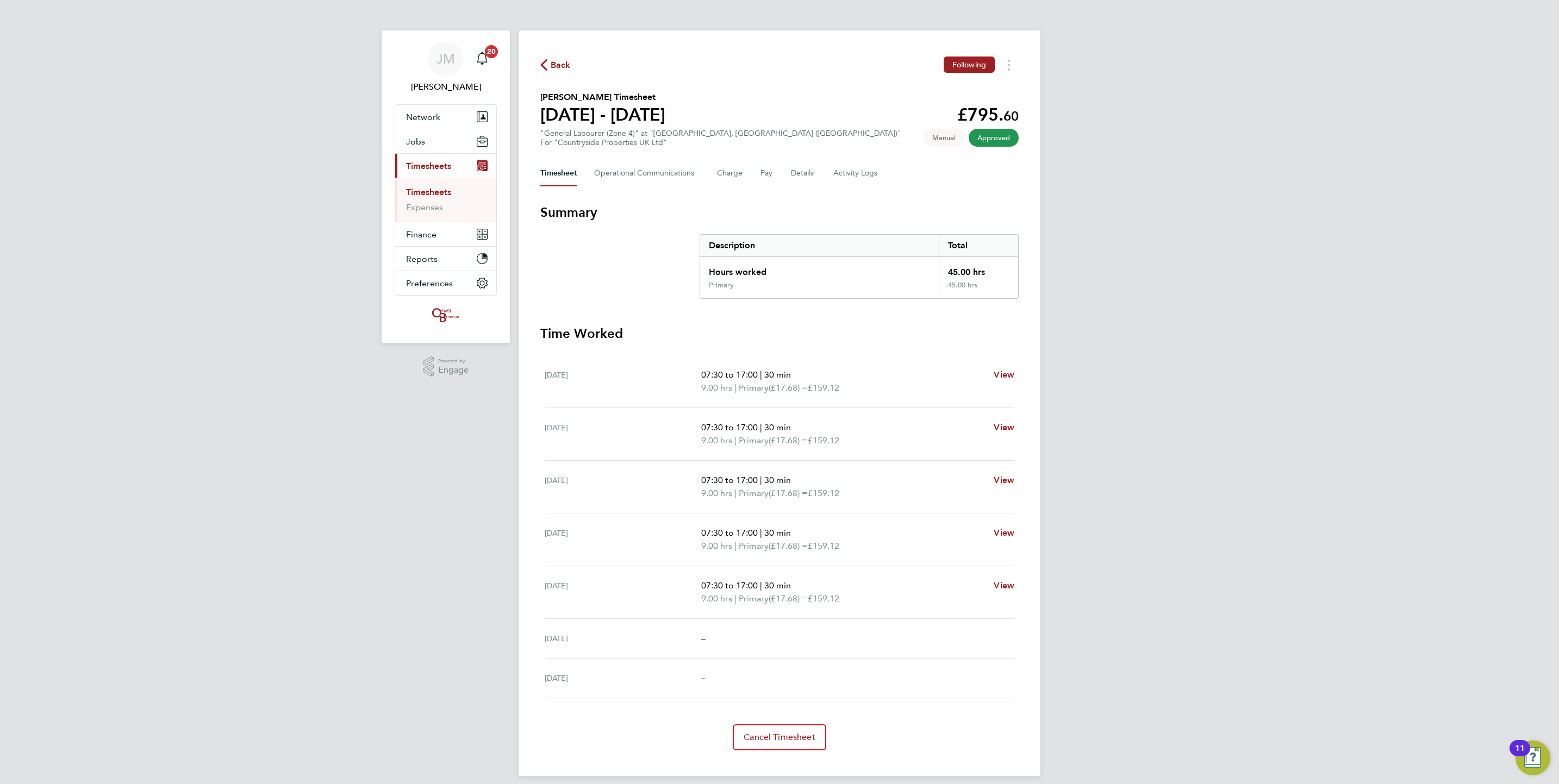
click at [563, 64] on span "Back" at bounding box center [560, 64] width 20 height 13
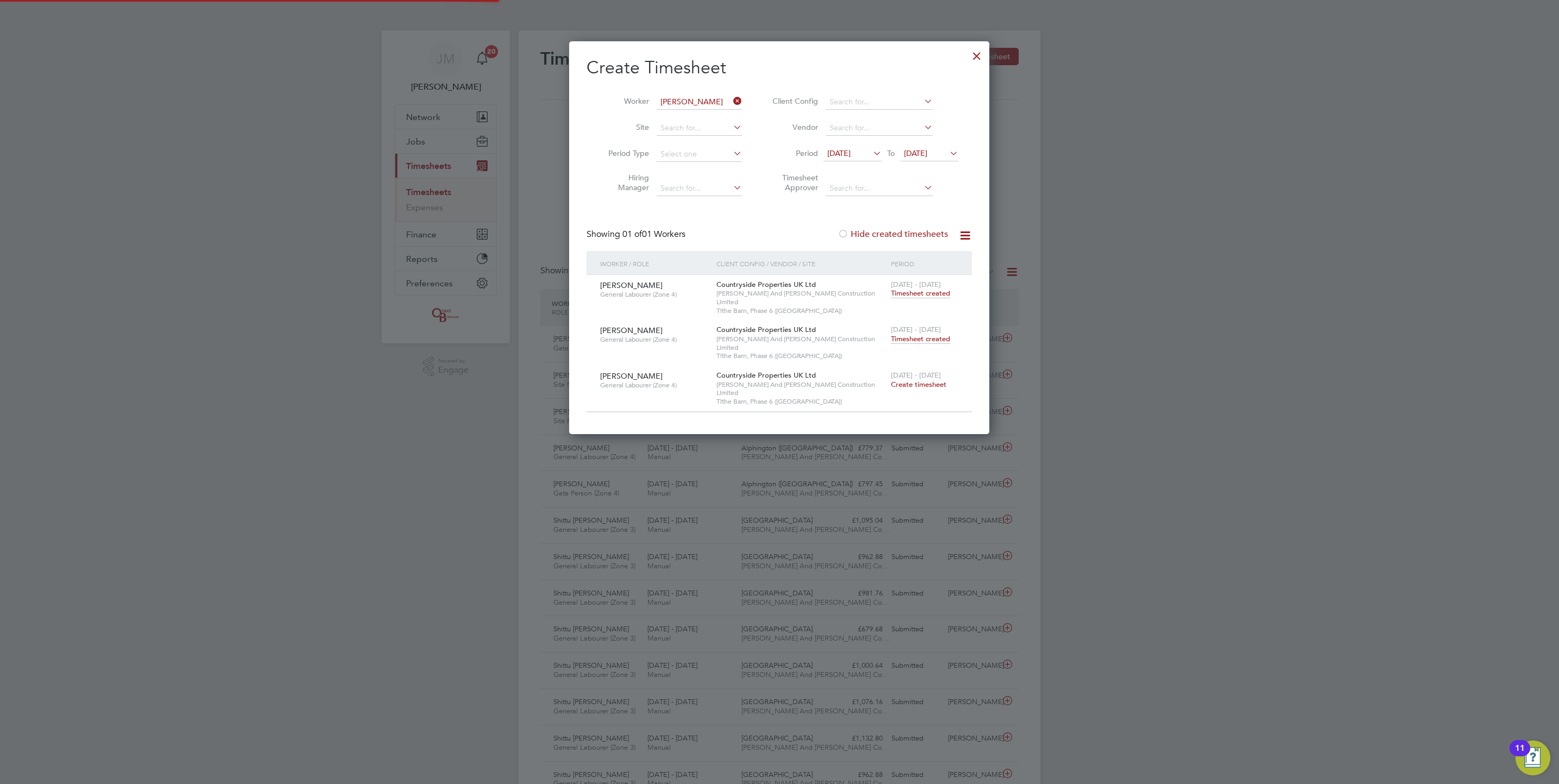
scroll to position [28, 94]
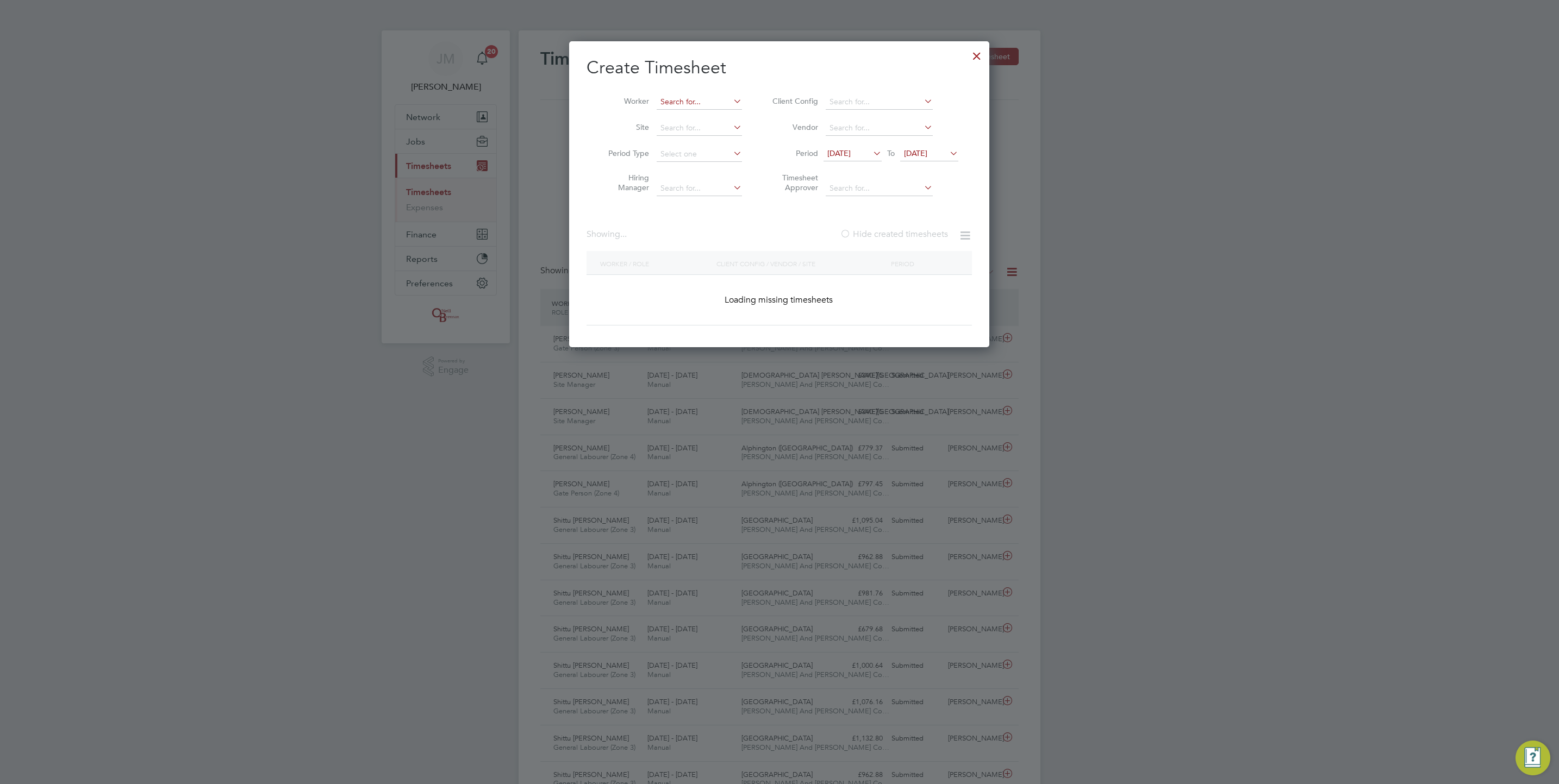
click at [706, 98] on input at bounding box center [699, 102] width 85 height 15
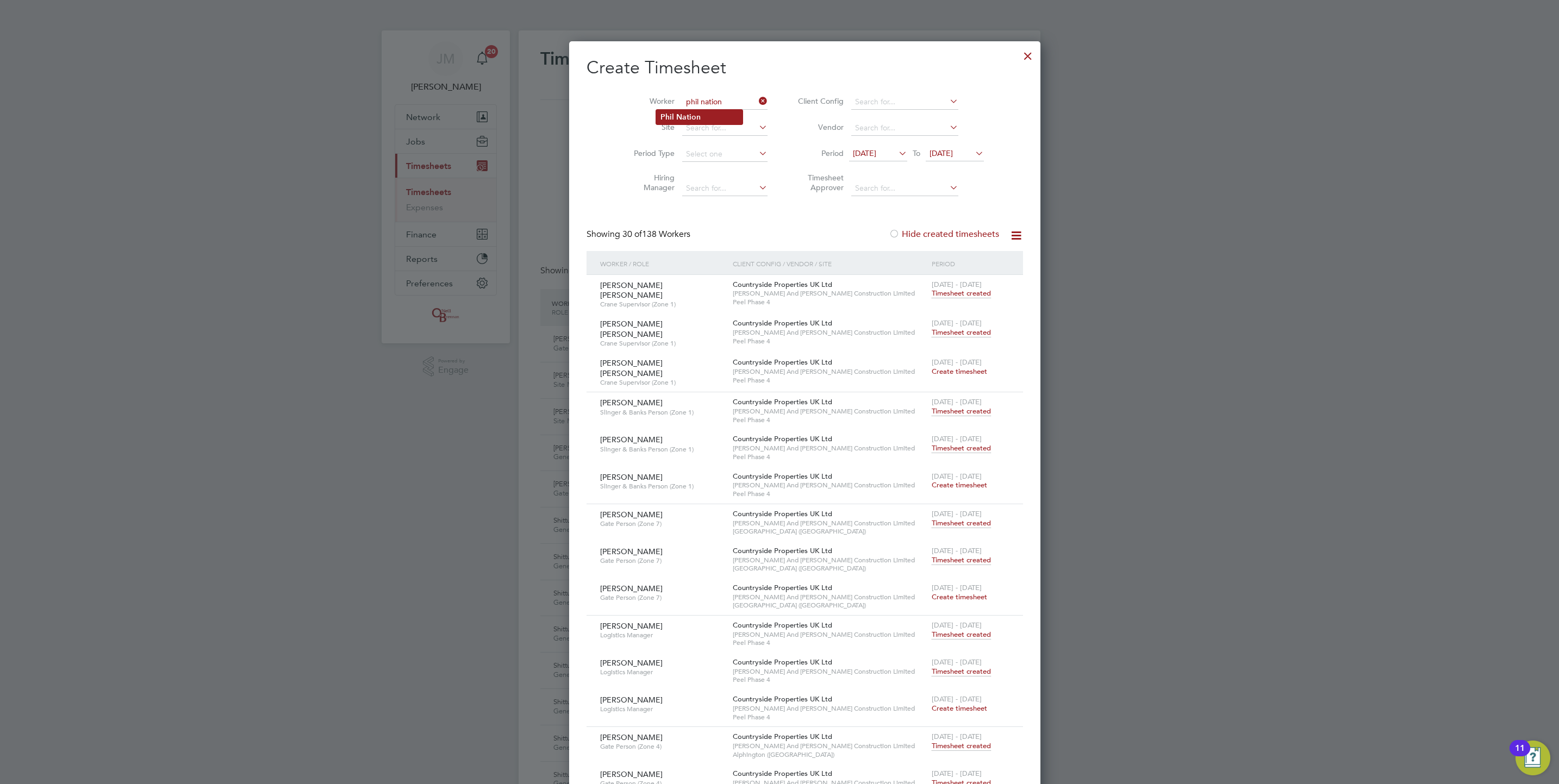
click at [703, 122] on li "Phil Nation" at bounding box center [699, 118] width 86 height 15
type input "Phil Nation"
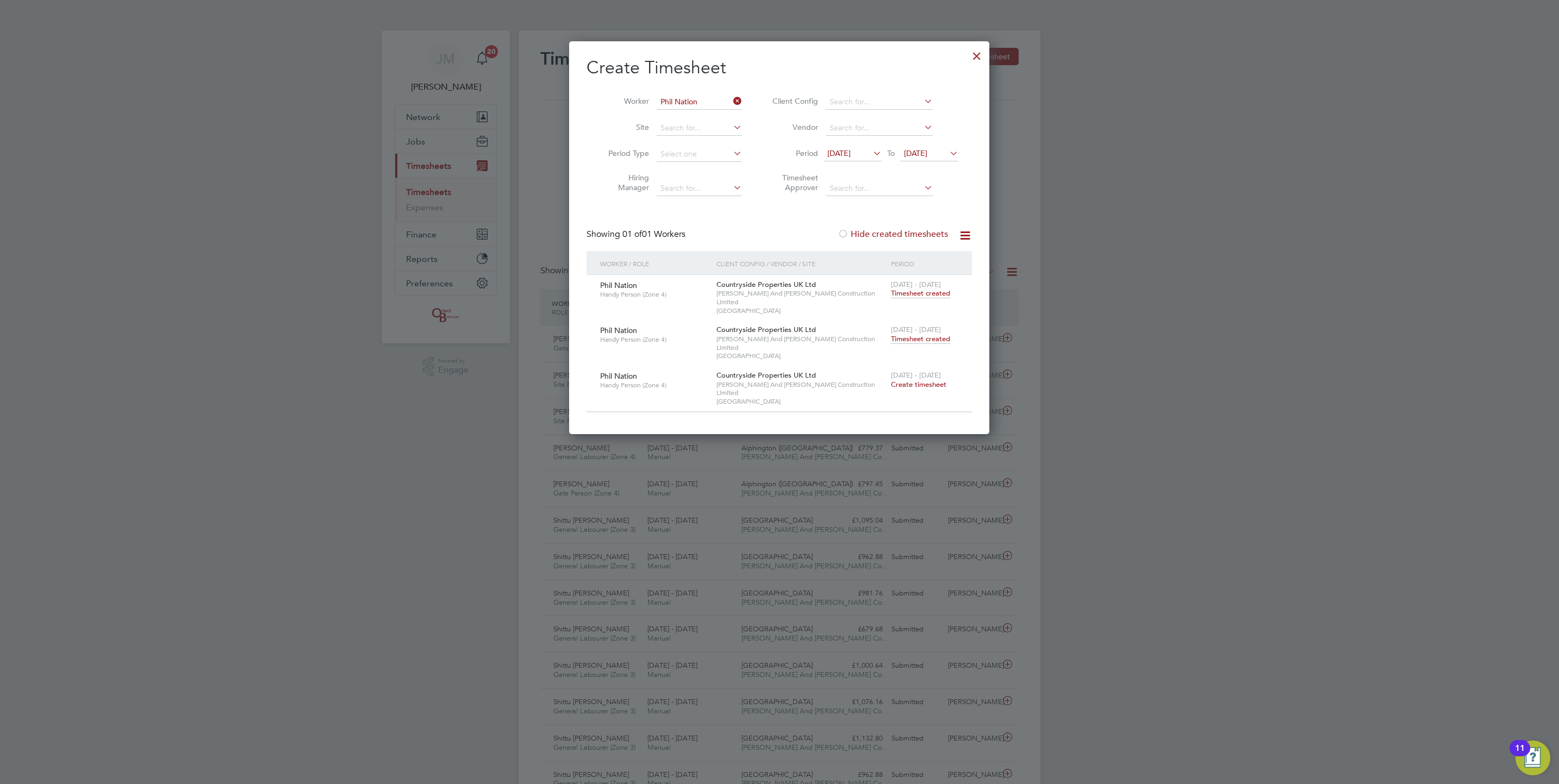
click at [927, 334] on span "Timesheet created" at bounding box center [920, 338] width 59 height 10
